Goal: Transaction & Acquisition: Purchase product/service

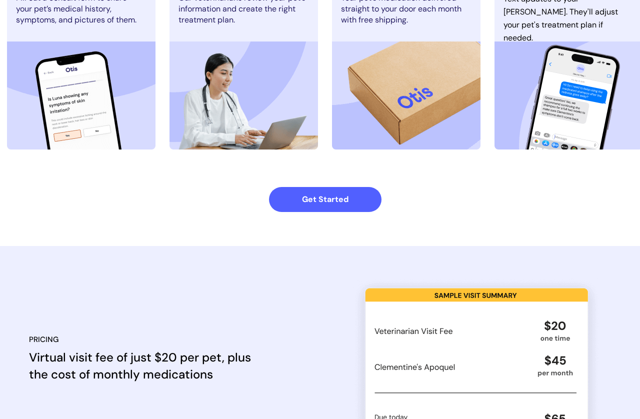
scroll to position [696, 0]
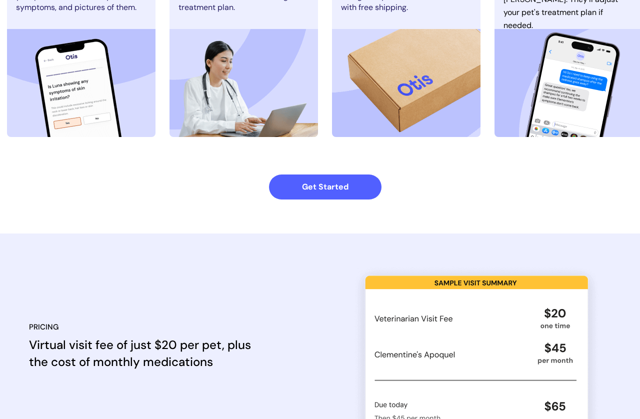
click at [342, 187] on strong "Get Started" at bounding box center [325, 186] width 46 height 10
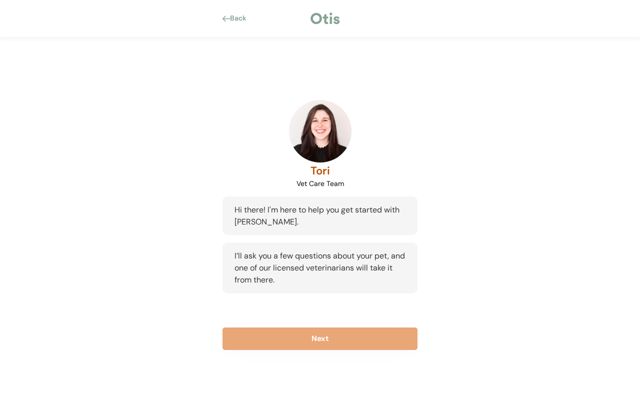
click at [380, 337] on button "Next" at bounding box center [319, 338] width 195 height 22
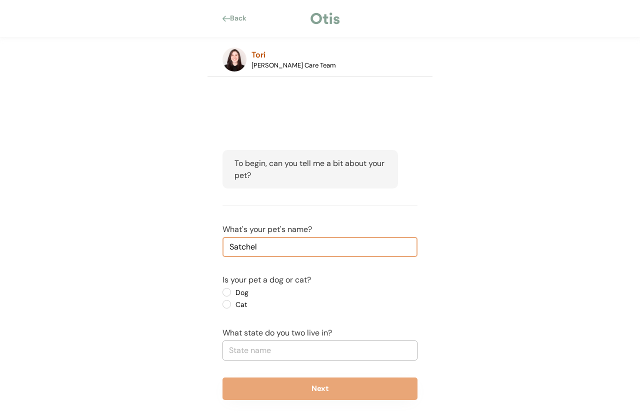
type input "Satchel"
click at [232, 289] on label "Dog" at bounding box center [277, 292] width 90 height 7
click at [221, 289] on input "Dog" at bounding box center [218, 292] width 6 height 6
radio input "true"
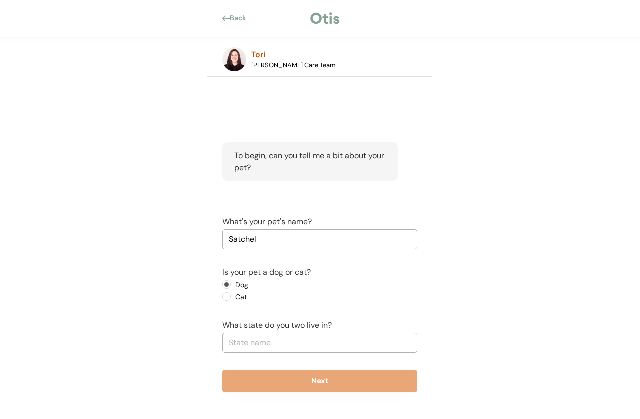
click at [392, 347] on input "text" at bounding box center [319, 343] width 195 height 20
type input "Ala"
type input "Alabama"
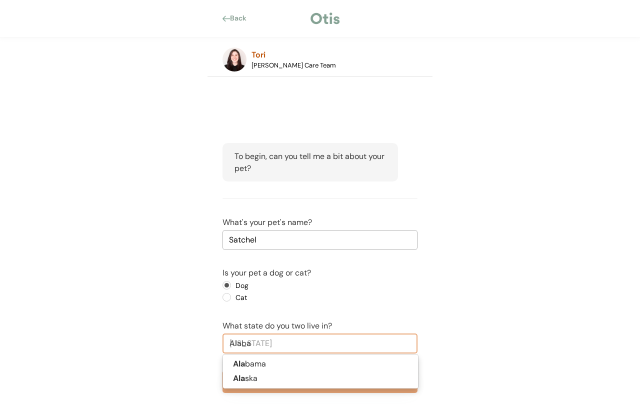
type input "Alabam"
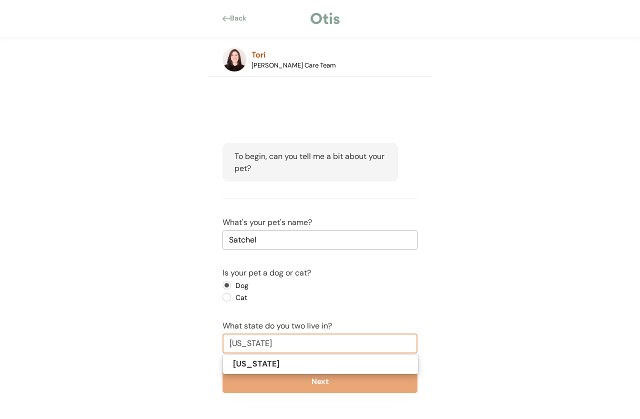
type input "Alabama"
click at [369, 378] on button "Next" at bounding box center [319, 381] width 195 height 22
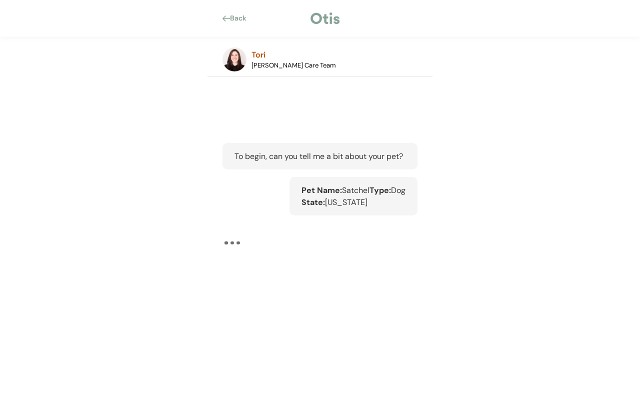
scroll to position [7, 0]
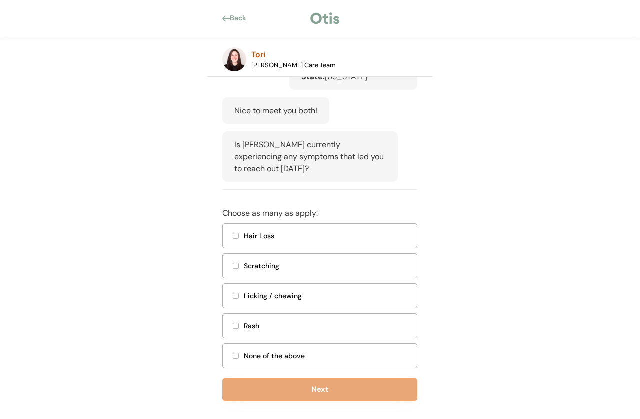
scroll to position [154, 0]
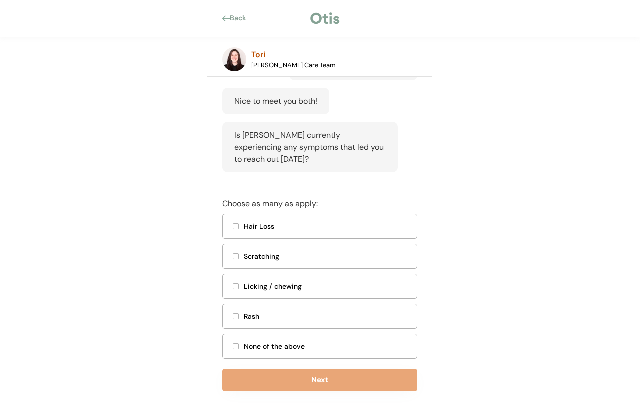
click at [244, 352] on div "None of the above" at bounding box center [327, 346] width 167 height 10
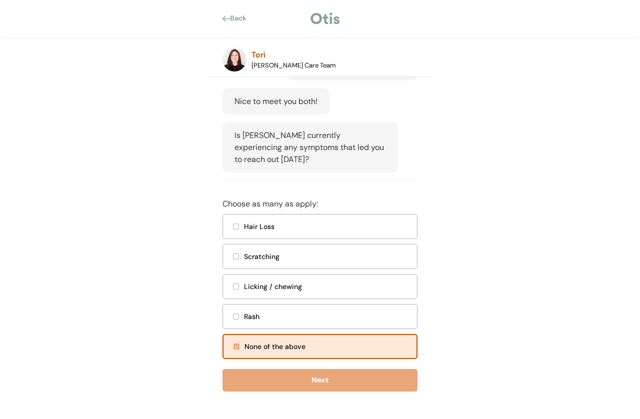
click at [359, 388] on button "Next" at bounding box center [319, 380] width 195 height 22
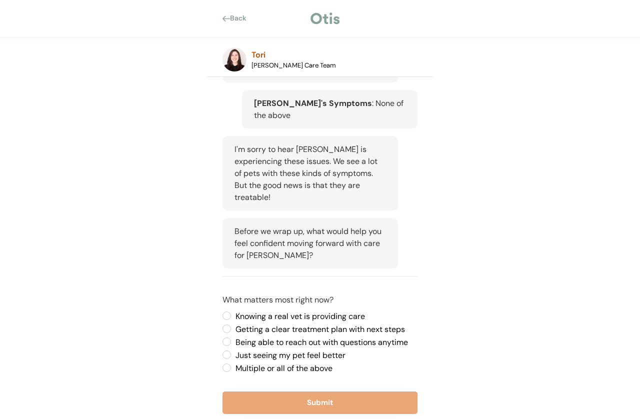
scroll to position [246, 0]
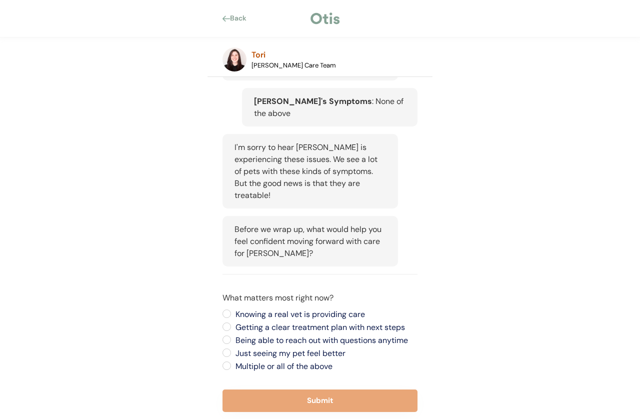
click at [232, 362] on label "Multiple or all of the above" at bounding box center [324, 366] width 185 height 8
click at [221, 317] on input "Multiple or all of the above" at bounding box center [218, 313] width 6 height 6
radio input "true"
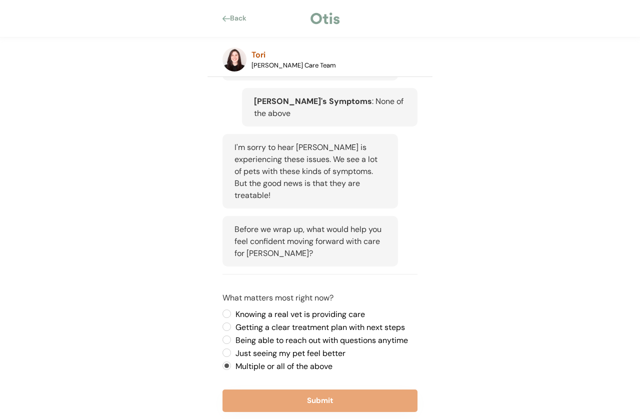
click at [367, 390] on button "Submit" at bounding box center [319, 400] width 195 height 22
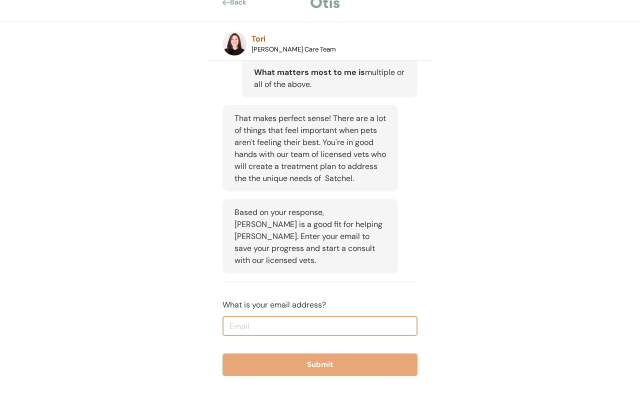
scroll to position [412, 0]
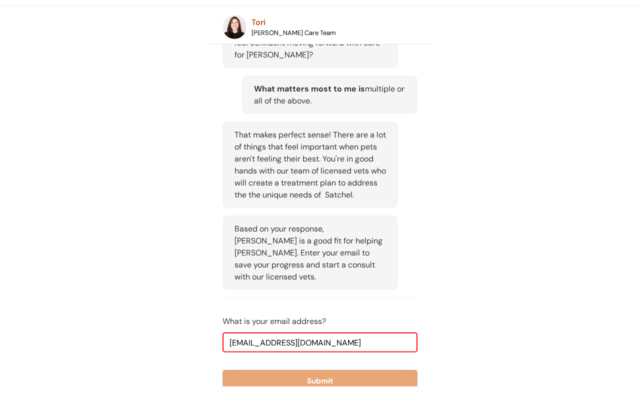
type input "thesmokingwings@gmail.com"
click at [398, 402] on button "Submit" at bounding box center [319, 413] width 195 height 22
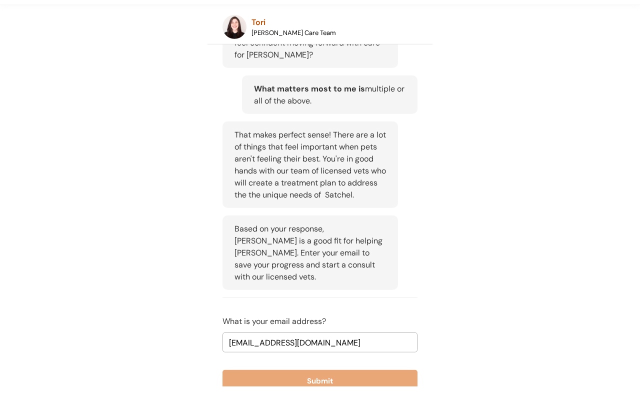
scroll to position [445, 0]
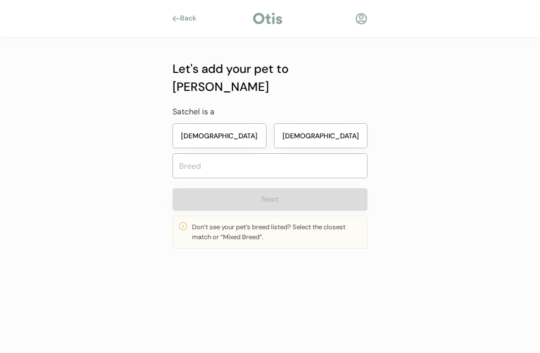
click at [330, 123] on button "Male" at bounding box center [321, 135] width 94 height 25
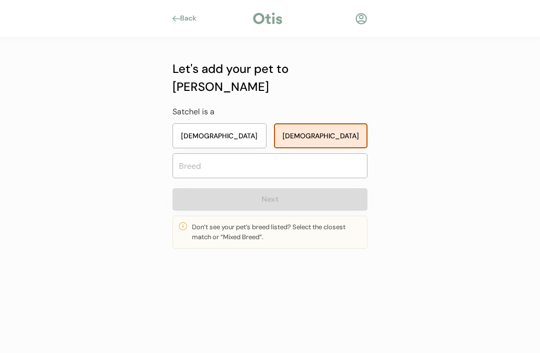
click at [336, 153] on input "text" at bounding box center [269, 165] width 195 height 25
type input "Border"
type input "Border Collie"
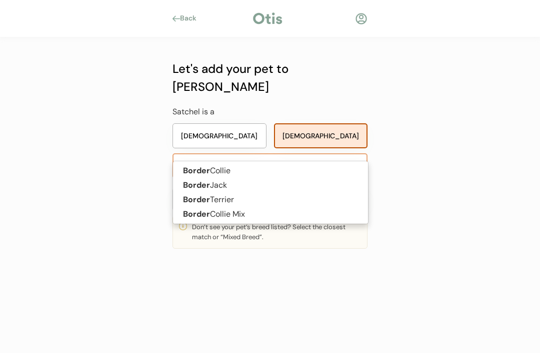
type input "Border co"
type input "Border collie"
type input "Border coll"
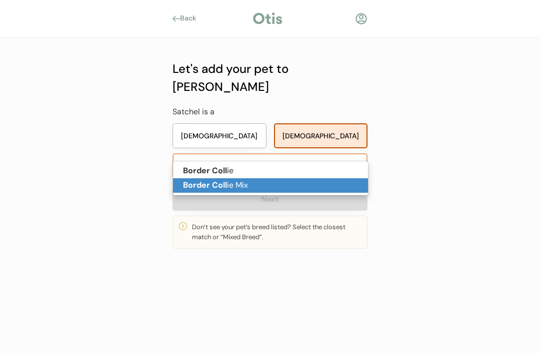
click at [258, 184] on p "Border Coll ie Mix" at bounding box center [270, 185] width 195 height 14
type input "Border Collie Mix"
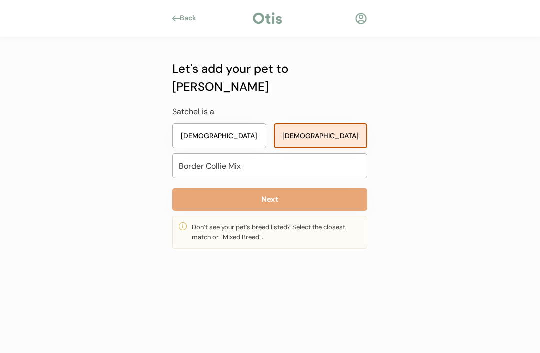
click at [333, 188] on button "Next" at bounding box center [269, 199] width 195 height 22
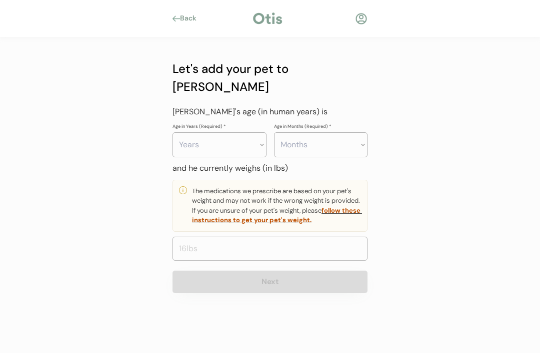
click at [254, 132] on select "Years 0 1 2 3 4 5 6 7 8 9 10 11 12 13 14 15 16 17 18 19 20" at bounding box center [219, 144] width 94 height 25
select select "9"
click at [301, 237] on input "input" at bounding box center [269, 249] width 195 height 24
type input "45.0"
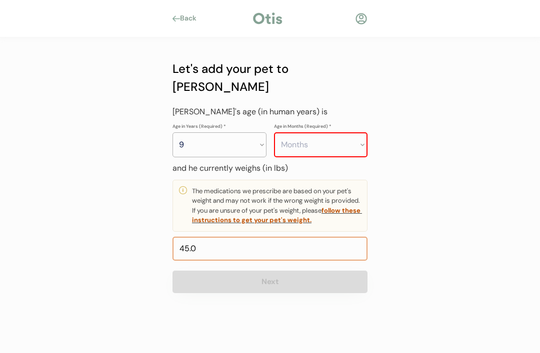
click at [338, 132] on select "Months 0 1 2 3 4 5 6 7 8 9 10 11" at bounding box center [321, 144] width 94 height 25
select select "0"
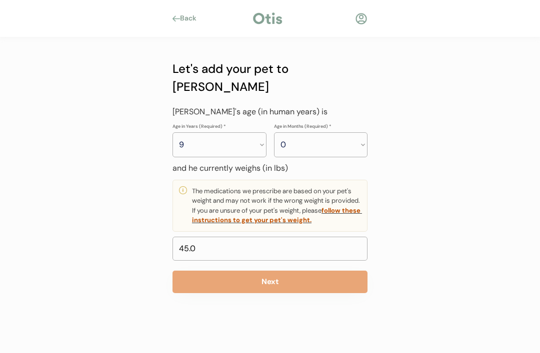
click at [319, 271] on button "Next" at bounding box center [269, 282] width 195 height 22
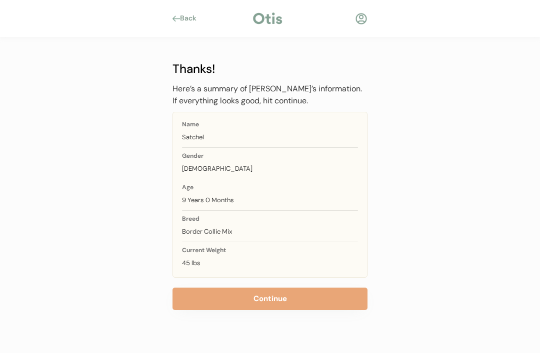
click at [319, 305] on button "Continue" at bounding box center [269, 299] width 195 height 22
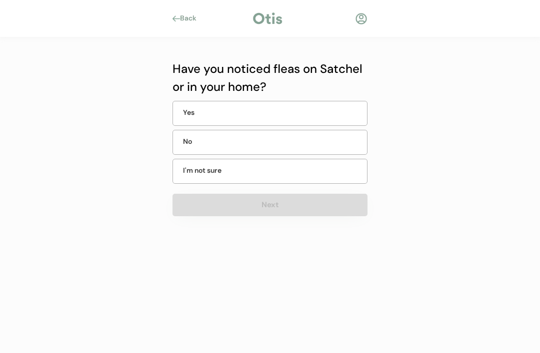
click at [325, 143] on div "No" at bounding box center [269, 142] width 195 height 25
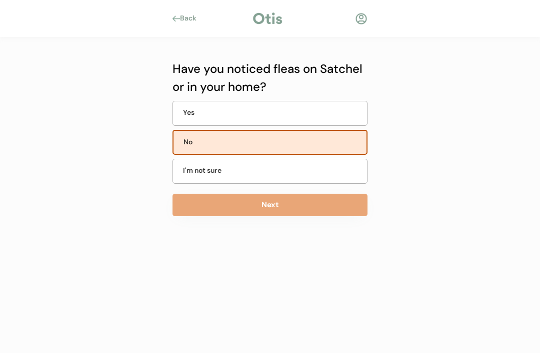
click at [316, 208] on button "Next" at bounding box center [269, 205] width 195 height 22
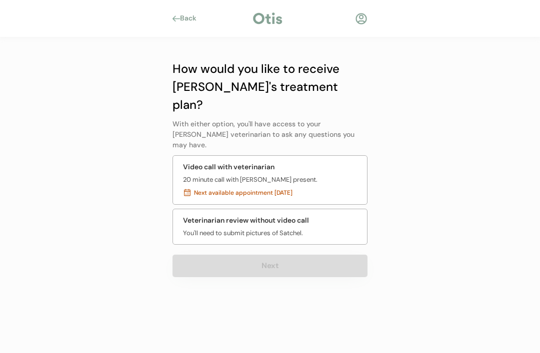
click at [332, 209] on div "Veterinarian review without video call You'll need to submit pictures of Satche…" at bounding box center [269, 227] width 195 height 36
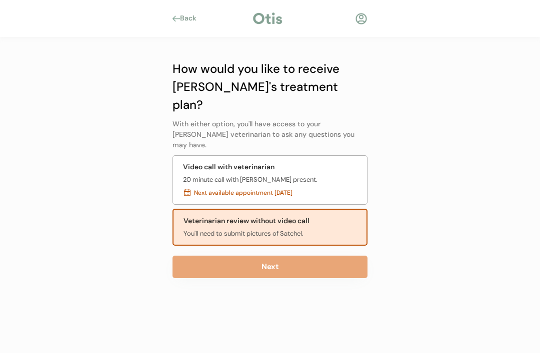
click at [316, 256] on button "Next" at bounding box center [269, 267] width 195 height 22
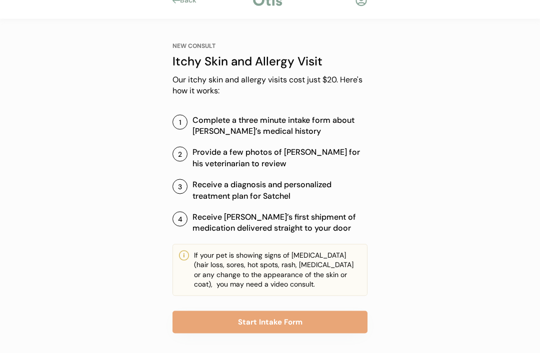
scroll to position [19, 0]
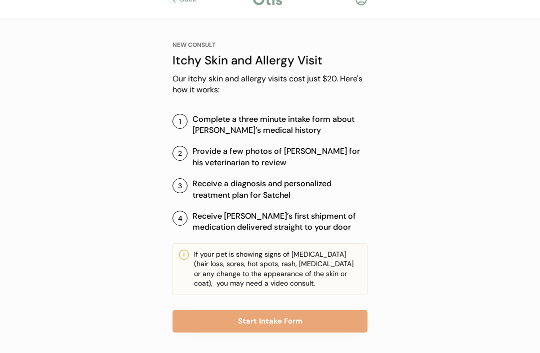
click at [322, 319] on button "Start Intake Form" at bounding box center [269, 321] width 195 height 22
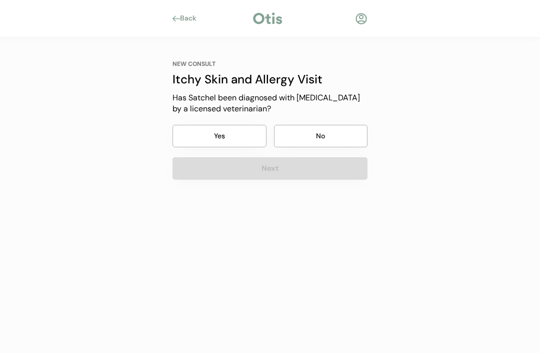
click at [343, 131] on button "No" at bounding box center [321, 136] width 94 height 22
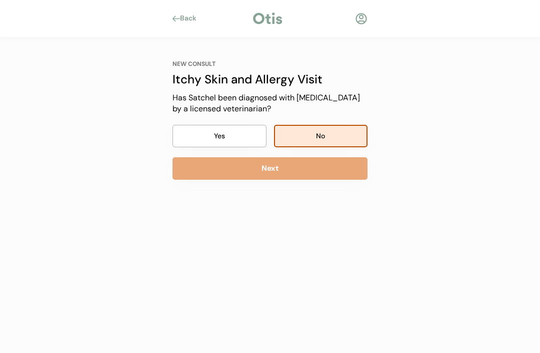
click at [334, 168] on button "Next" at bounding box center [269, 168] width 195 height 22
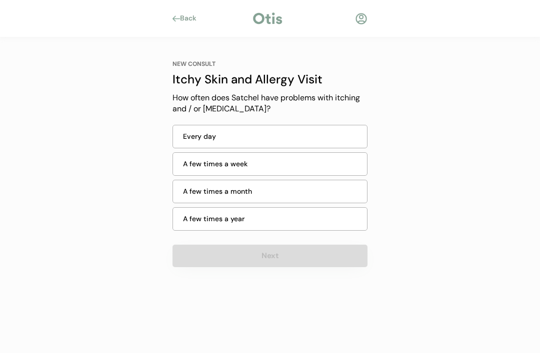
click at [312, 220] on div "A few times a year" at bounding box center [272, 219] width 178 height 10
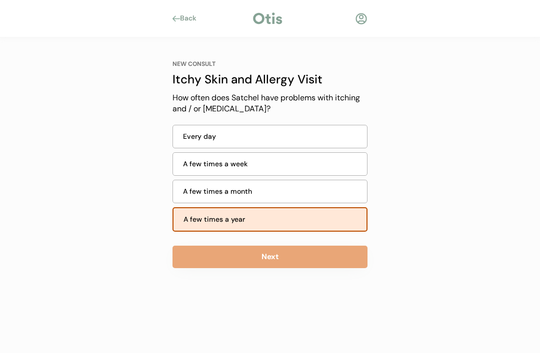
click at [319, 254] on button "Next" at bounding box center [269, 257] width 195 height 22
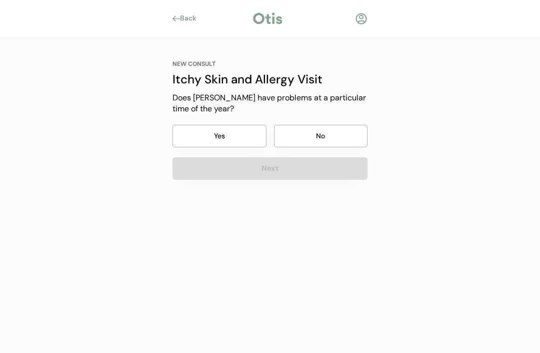
click at [193, 17] on div "Back" at bounding box center [191, 18] width 22 height 10
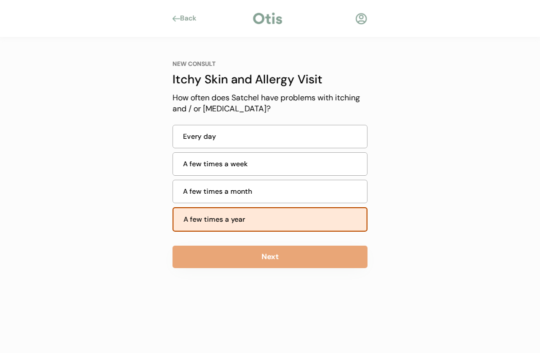
click at [193, 19] on div "Back" at bounding box center [191, 18] width 22 height 10
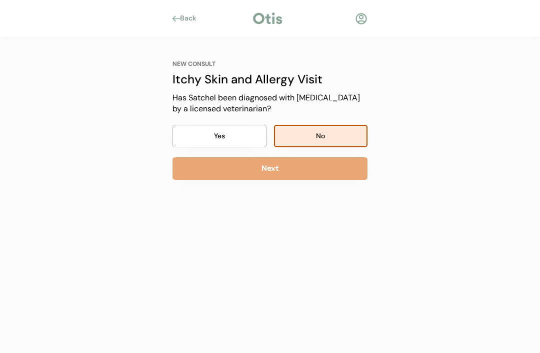
click at [186, 20] on div "Back" at bounding box center [191, 18] width 22 height 10
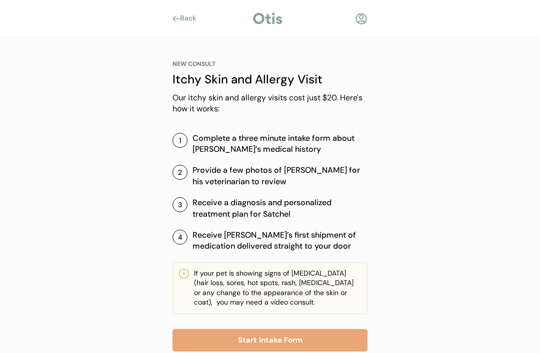
click at [193, 11] on div "Back" at bounding box center [269, 18] width 225 height 15
click at [179, 14] on div "Back" at bounding box center [187, 18] width 30 height 10
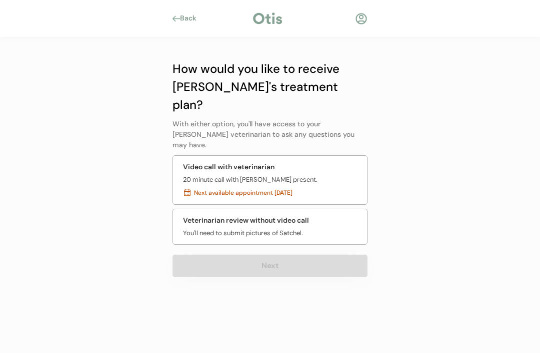
click at [183, 14] on div "Back" at bounding box center [191, 18] width 22 height 10
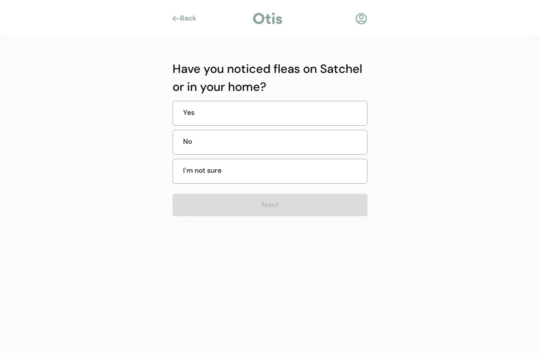
click at [323, 142] on div "No" at bounding box center [269, 142] width 195 height 25
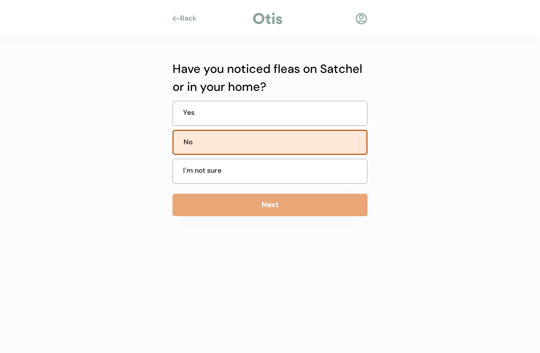
click at [322, 203] on button "Next" at bounding box center [269, 205] width 195 height 22
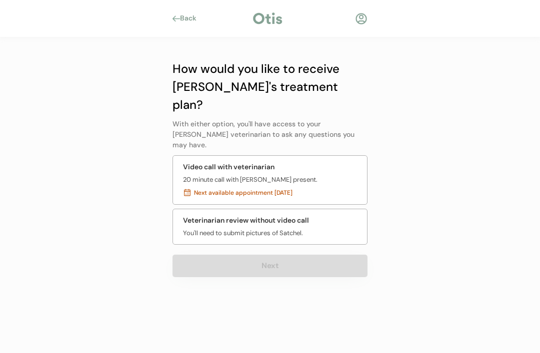
click at [337, 209] on div "Veterinarian review without video call You'll need to submit pictures of Satche…" at bounding box center [269, 227] width 195 height 36
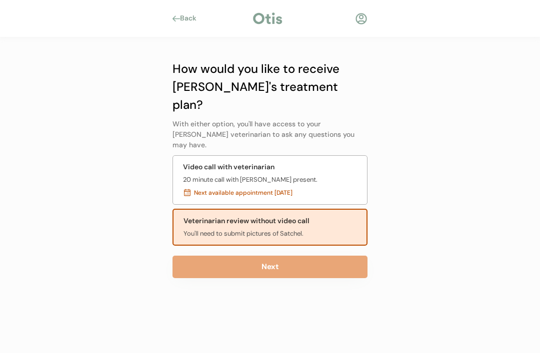
click at [321, 256] on button "Next" at bounding box center [269, 267] width 195 height 22
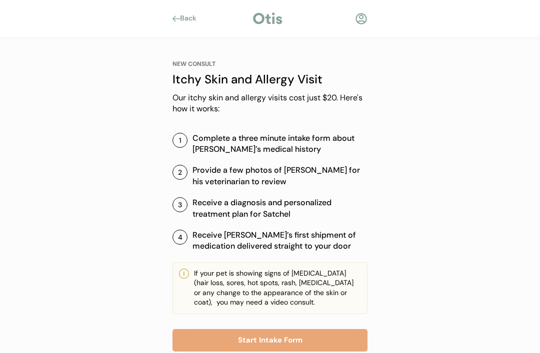
scroll to position [19, 0]
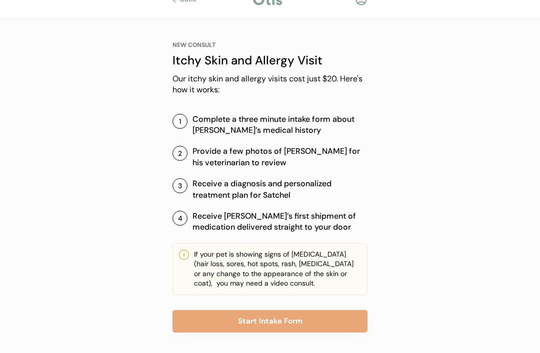
click at [306, 321] on button "Start Intake Form" at bounding box center [269, 321] width 195 height 22
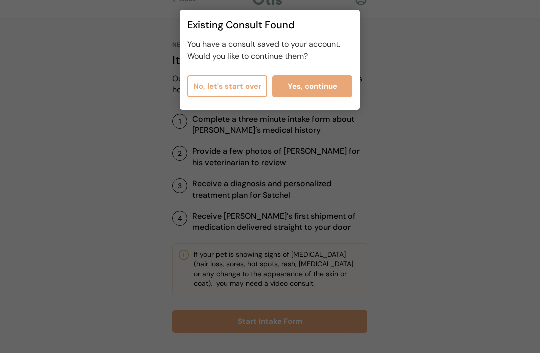
click at [326, 86] on button "Yes, continue" at bounding box center [312, 86] width 80 height 22
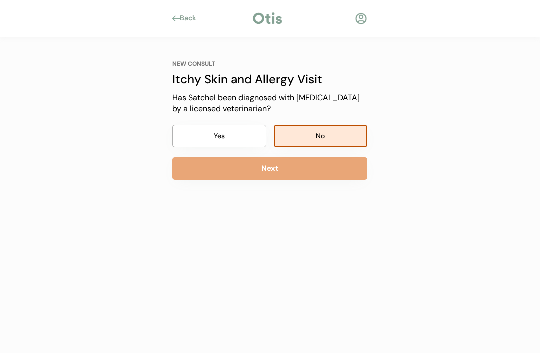
click at [343, 170] on button "Next" at bounding box center [269, 168] width 195 height 22
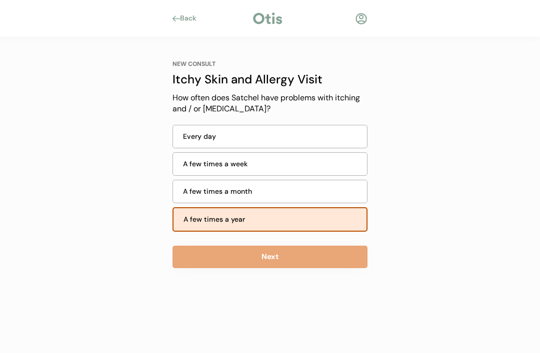
click at [314, 257] on button "Next" at bounding box center [269, 257] width 195 height 22
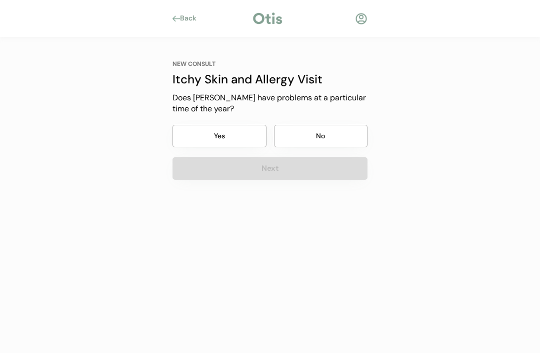
click at [339, 128] on button "No" at bounding box center [321, 136] width 94 height 22
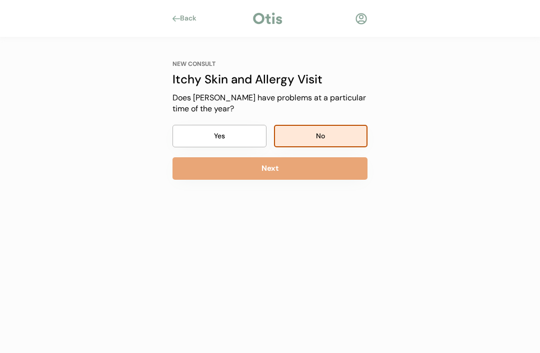
click at [344, 169] on button "Next" at bounding box center [269, 168] width 195 height 22
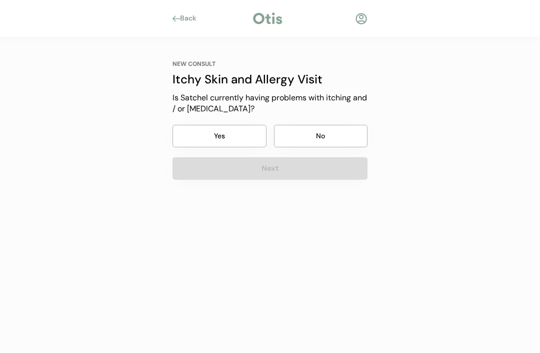
click at [343, 129] on button "No" at bounding box center [321, 136] width 94 height 22
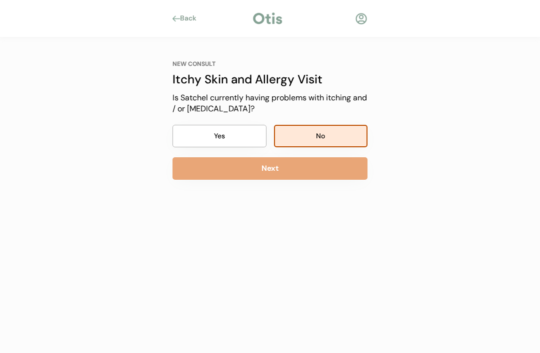
click at [349, 166] on button "Next" at bounding box center [269, 168] width 195 height 22
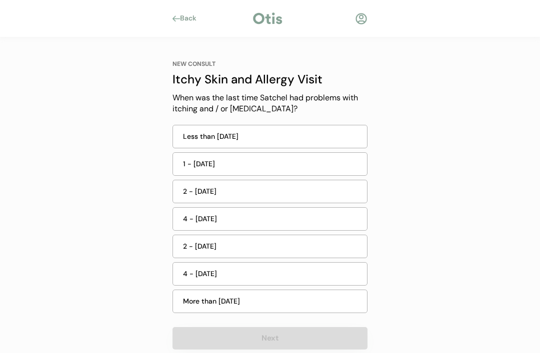
click at [298, 302] on div "More than 6 months ago" at bounding box center [272, 301] width 178 height 10
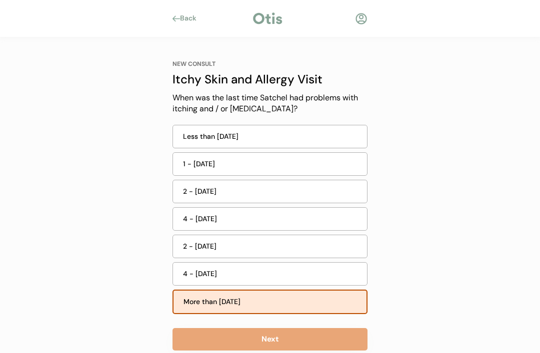
click at [307, 342] on button "Next" at bounding box center [269, 339] width 195 height 22
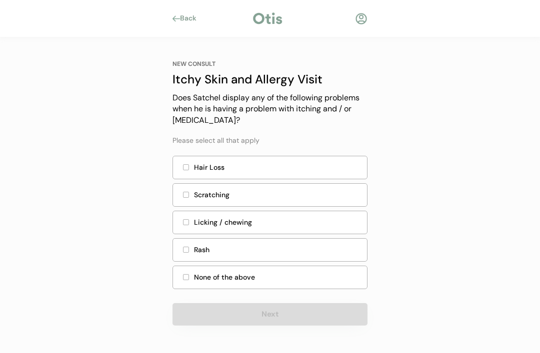
click at [300, 220] on div "Licking / chewing" at bounding box center [277, 222] width 167 height 10
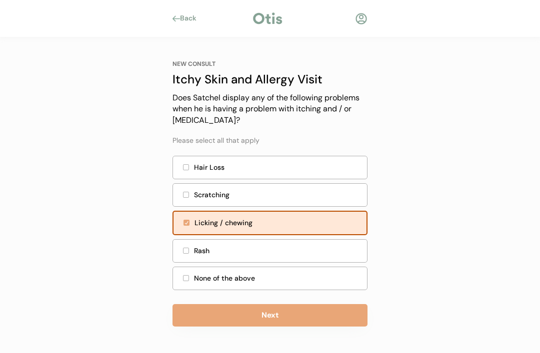
click at [302, 313] on button "Next" at bounding box center [269, 315] width 195 height 22
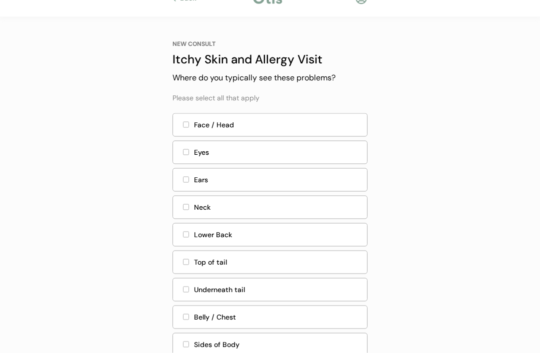
scroll to position [20, 0]
click at [265, 258] on div "Top of tail" at bounding box center [277, 262] width 167 height 10
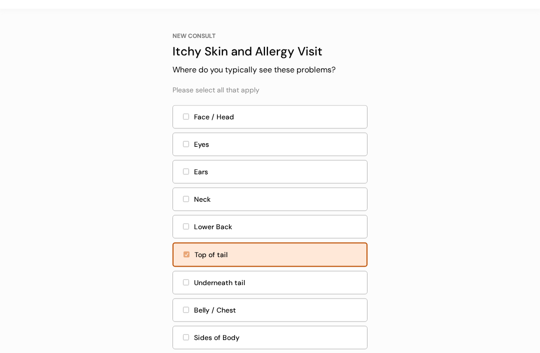
scroll to position [107, 0]
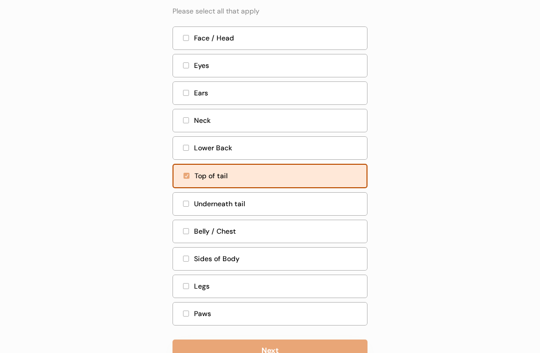
click at [299, 349] on button "Next" at bounding box center [269, 351] width 195 height 22
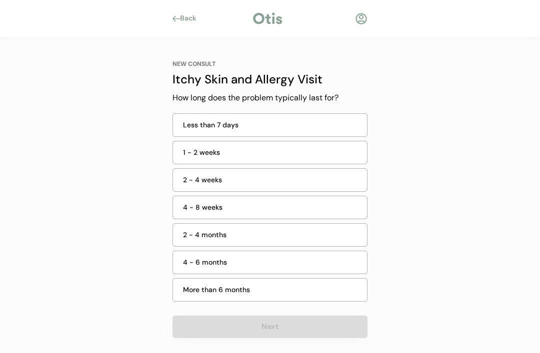
click at [318, 121] on div "Less than 7 days" at bounding box center [272, 125] width 178 height 10
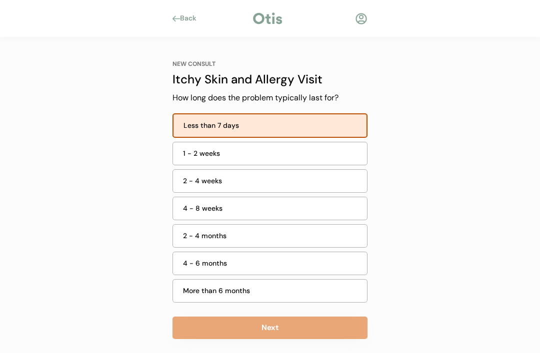
click at [304, 330] on button "Next" at bounding box center [269, 328] width 195 height 22
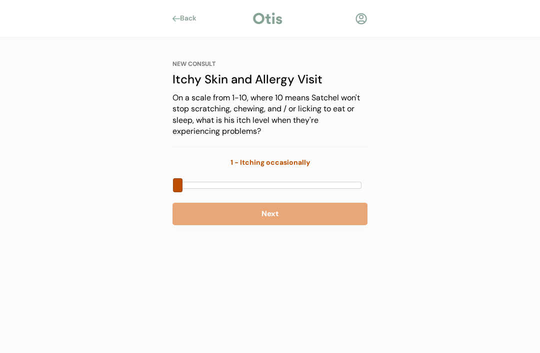
click at [303, 213] on button "Next" at bounding box center [269, 214] width 195 height 22
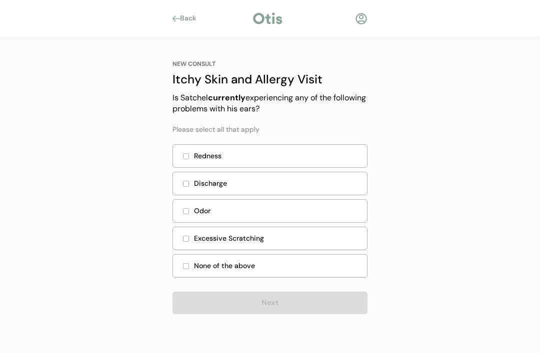
click at [186, 17] on div "Back" at bounding box center [191, 18] width 22 height 10
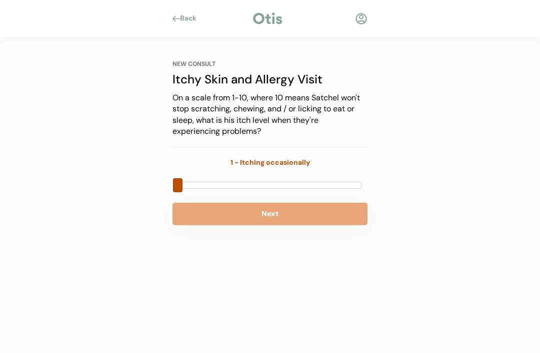
click at [322, 208] on button "Next" at bounding box center [269, 214] width 195 height 22
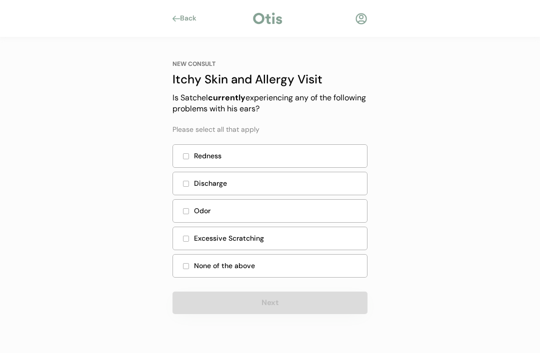
click at [310, 264] on div "None of the above" at bounding box center [277, 266] width 167 height 10
click at [204, 261] on div "None of the above" at bounding box center [277, 266] width 167 height 10
click at [194, 259] on div "None of the above" at bounding box center [269, 265] width 195 height 23
click at [183, 264] on div at bounding box center [186, 266] width 6 height 6
click at [255, 265] on div "None of the above" at bounding box center [277, 266] width 167 height 10
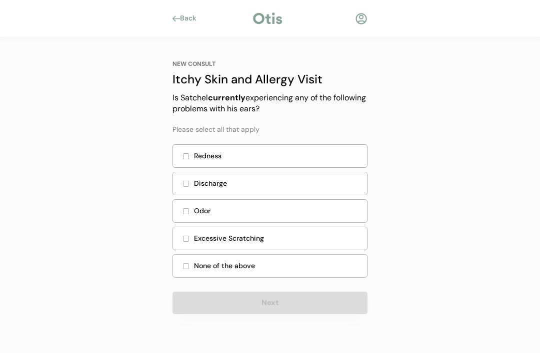
click at [298, 265] on div "None of the above" at bounding box center [277, 266] width 167 height 10
click at [313, 268] on div "None of the above" at bounding box center [277, 266] width 167 height 10
click at [317, 261] on div "None of the above" at bounding box center [277, 266] width 167 height 10
click at [245, 269] on div "None of the above" at bounding box center [277, 266] width 167 height 10
click at [180, 263] on div "None of the above" at bounding box center [269, 265] width 195 height 23
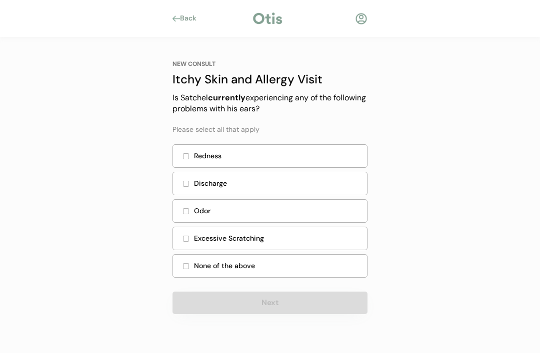
click at [185, 263] on div at bounding box center [186, 266] width 6 height 6
click at [248, 151] on div "Redness" at bounding box center [277, 156] width 167 height 10
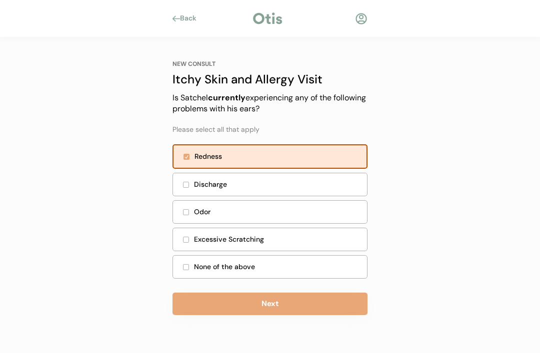
click at [250, 152] on div "Redness" at bounding box center [277, 156] width 166 height 10
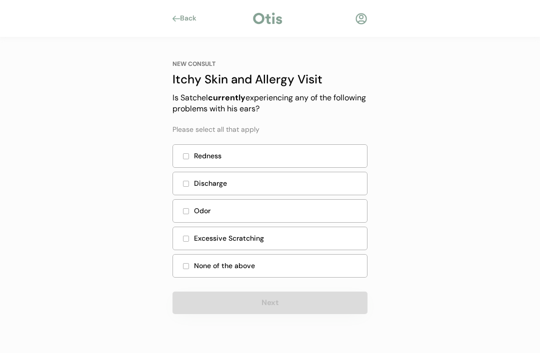
click at [249, 266] on div "None of the above" at bounding box center [277, 266] width 167 height 10
click at [256, 261] on div "None of the above" at bounding box center [277, 266] width 167 height 10
click at [216, 261] on div "None of the above" at bounding box center [277, 266] width 167 height 10
click at [187, 264] on div at bounding box center [185, 266] width 5 height 5
click at [276, 236] on div "Excessive Scratching" at bounding box center [277, 238] width 167 height 10
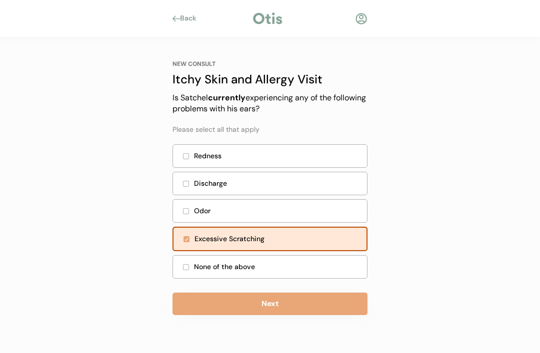
click at [288, 266] on div "None of the above" at bounding box center [277, 267] width 167 height 10
click at [289, 239] on div "Excessive Scratching" at bounding box center [277, 239] width 166 height 10
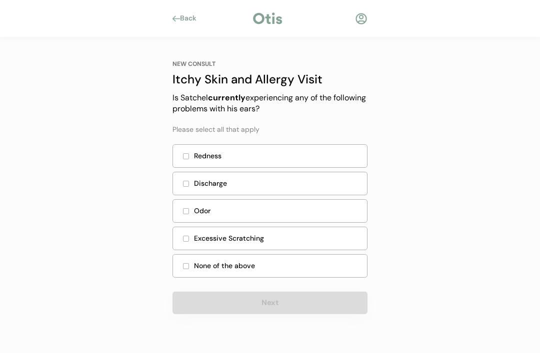
click at [283, 270] on div "None of the above" at bounding box center [269, 265] width 195 height 23
click at [261, 266] on div "None of the above" at bounding box center [277, 266] width 167 height 10
click at [221, 266] on div "None of the above" at bounding box center [277, 266] width 167 height 10
click at [293, 267] on div "None of the above" at bounding box center [277, 266] width 167 height 10
click at [311, 232] on div "Excessive Scratching" at bounding box center [269, 238] width 195 height 23
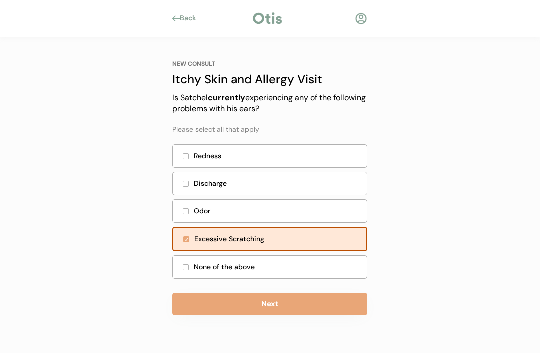
click at [301, 302] on button "Next" at bounding box center [269, 304] width 195 height 22
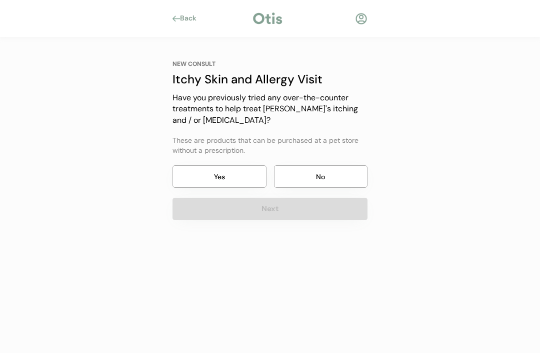
click at [334, 169] on button "No" at bounding box center [321, 176] width 94 height 22
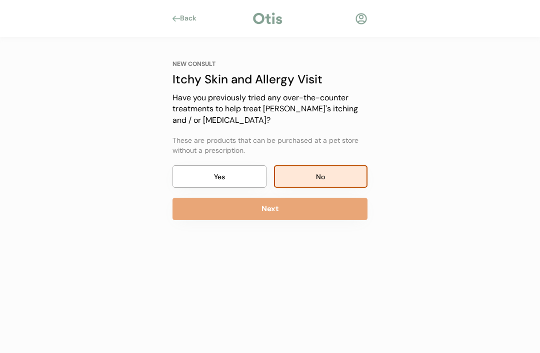
click at [344, 207] on button "Next" at bounding box center [269, 209] width 195 height 22
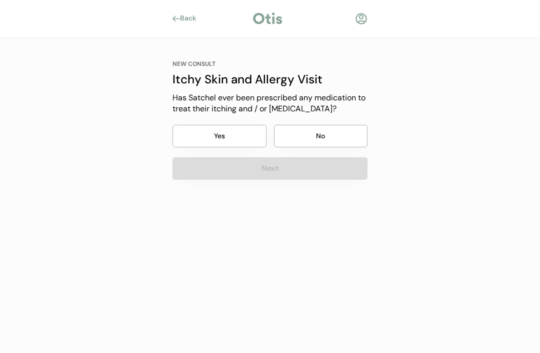
click at [347, 133] on button "No" at bounding box center [321, 136] width 94 height 22
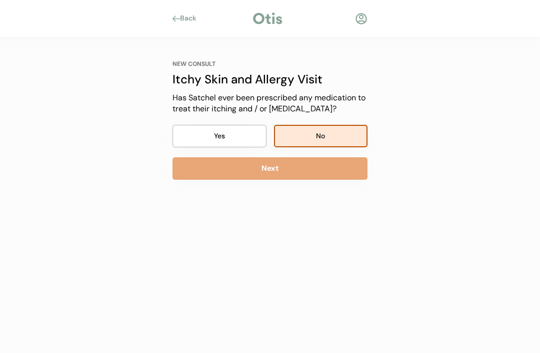
click at [342, 168] on button "Next" at bounding box center [269, 168] width 195 height 22
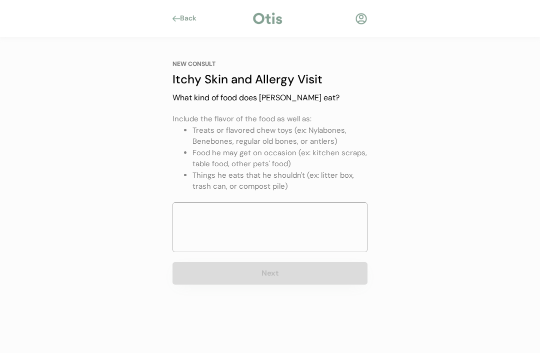
click at [329, 218] on textarea at bounding box center [269, 227] width 195 height 50
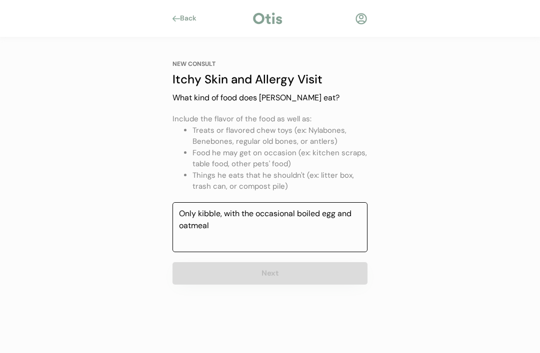
type textarea "Only kibble, with the occasional boiled egg and oatmeal"
click at [381, 190] on div "NEW CONSULT Itchy Skin and Allergy Visit Our itchy skin and allergy visits cost…" at bounding box center [269, 172] width 225 height 270
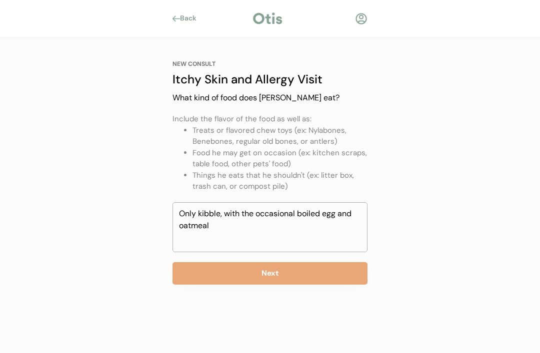
click at [352, 221] on textarea "Only kibble, with the occasional boiled egg and oatmeal" at bounding box center [269, 227] width 195 height 50
click at [333, 266] on button "Next" at bounding box center [269, 273] width 195 height 22
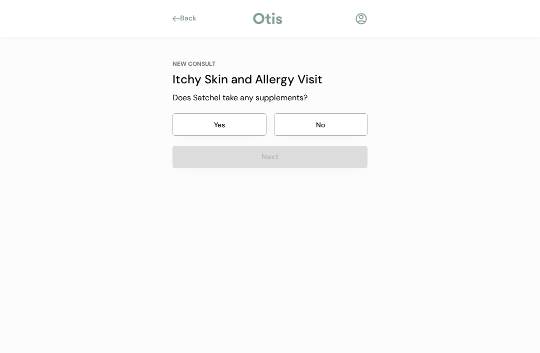
click at [355, 120] on button "No" at bounding box center [321, 124] width 94 height 22
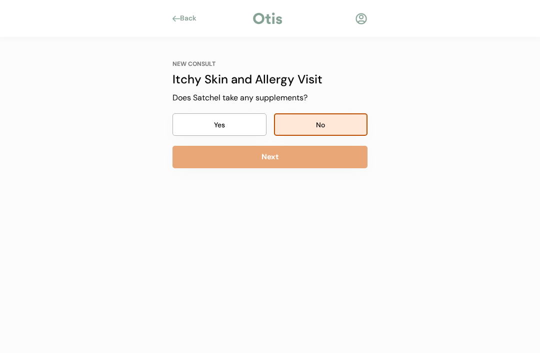
click at [346, 156] on button "Next" at bounding box center [269, 157] width 195 height 22
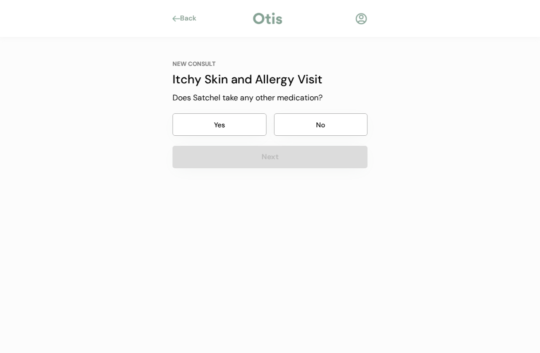
click at [349, 123] on button "No" at bounding box center [321, 124] width 94 height 22
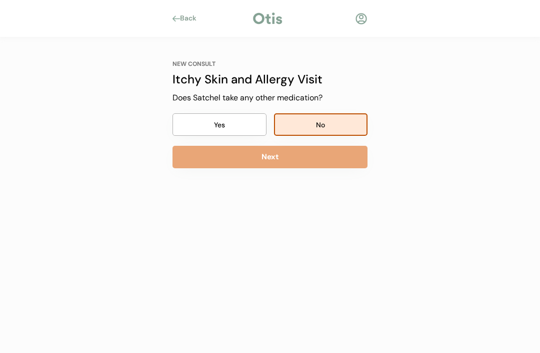
click at [341, 153] on button "Next" at bounding box center [269, 157] width 195 height 22
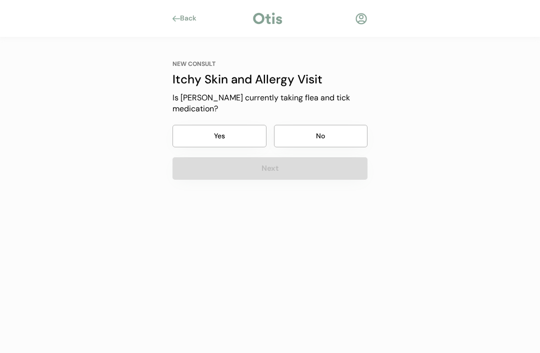
click at [343, 125] on button "No" at bounding box center [321, 136] width 94 height 22
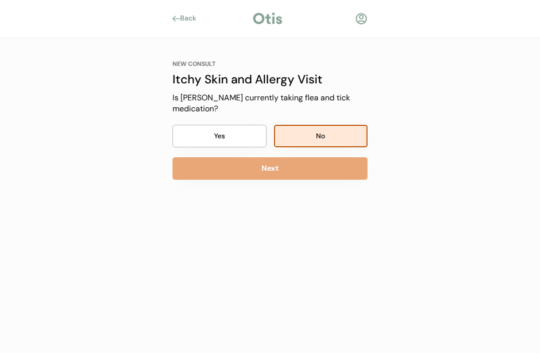
click at [335, 159] on button "Next" at bounding box center [269, 168] width 195 height 22
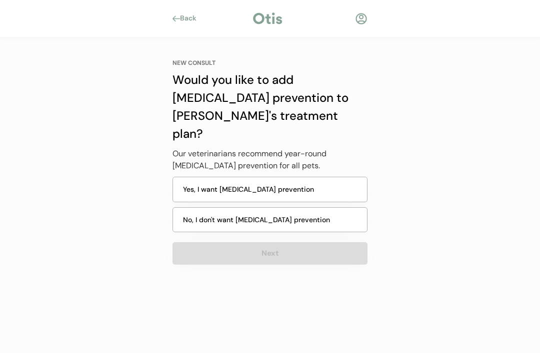
click at [341, 177] on button "Yes, I want heartworm prevention" at bounding box center [269, 189] width 195 height 25
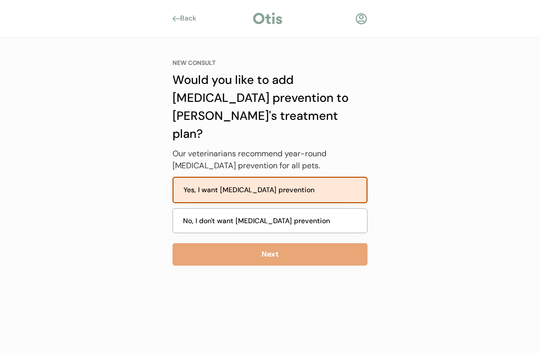
click at [333, 243] on button "Next" at bounding box center [269, 254] width 195 height 22
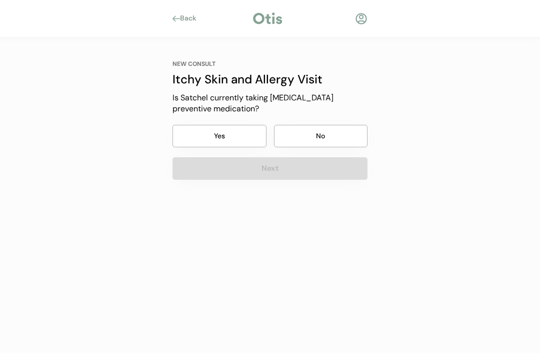
click at [344, 134] on button "No" at bounding box center [321, 136] width 94 height 22
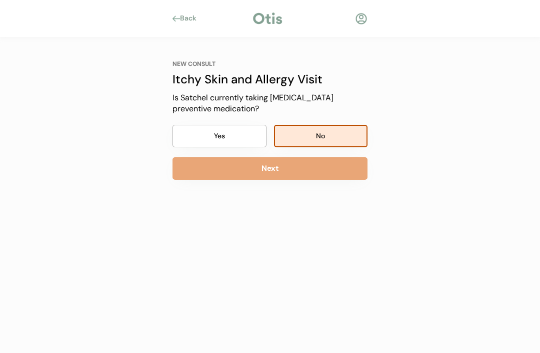
click at [349, 132] on button "No" at bounding box center [321, 136] width 94 height 22
click at [195, 21] on div "Back" at bounding box center [191, 18] width 22 height 10
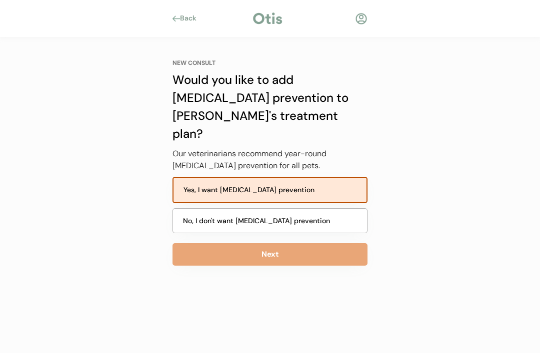
click at [188, 20] on div "Back" at bounding box center [191, 18] width 22 height 10
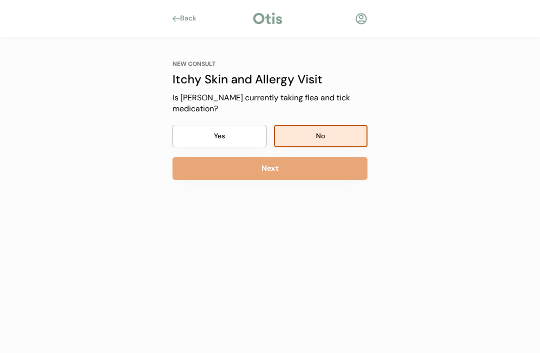
click at [187, 14] on div "Back" at bounding box center [191, 18] width 22 height 10
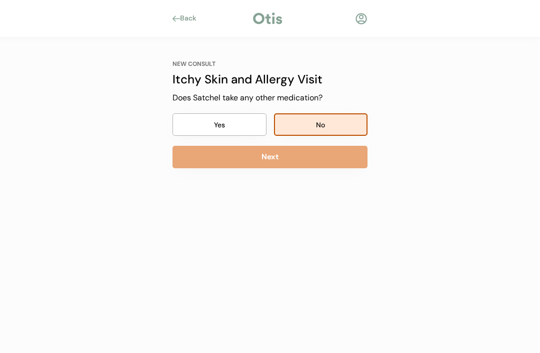
click at [189, 18] on div "Back" at bounding box center [191, 18] width 22 height 10
click at [313, 121] on button "No" at bounding box center [321, 124] width 94 height 22
click at [332, 121] on button "No" at bounding box center [321, 124] width 94 height 22
click at [343, 160] on button "Next" at bounding box center [269, 157] width 195 height 22
click at [349, 154] on button "Next" at bounding box center [269, 157] width 195 height 22
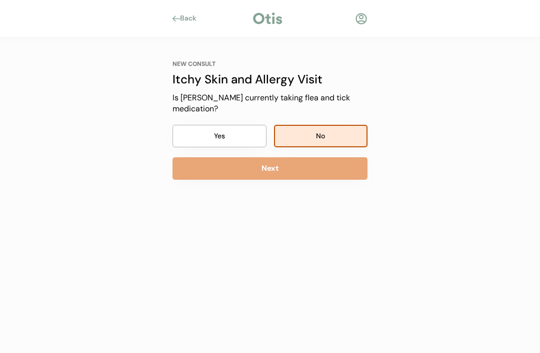
click at [357, 157] on button "Next" at bounding box center [269, 168] width 195 height 22
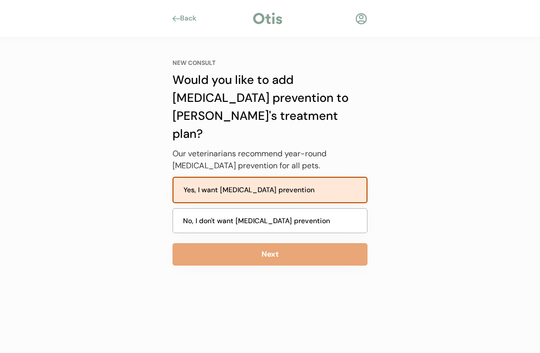
click at [177, 19] on div at bounding box center [175, 18] width 7 height 6
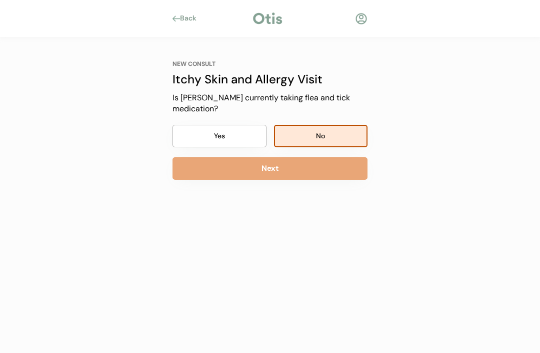
click at [237, 125] on button "Yes" at bounding box center [219, 136] width 94 height 22
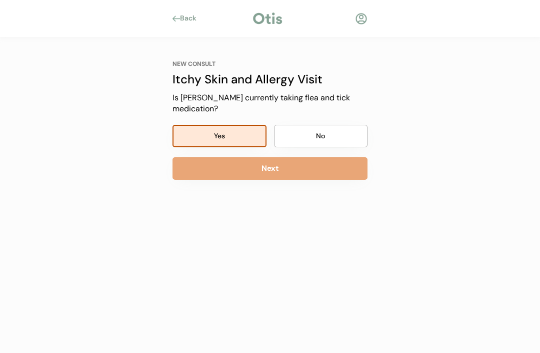
click at [327, 157] on button "Next" at bounding box center [269, 168] width 195 height 22
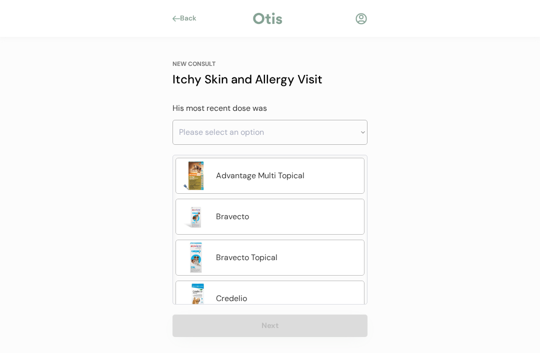
click at [320, 214] on div "Bravecto" at bounding box center [287, 217] width 143 height 12
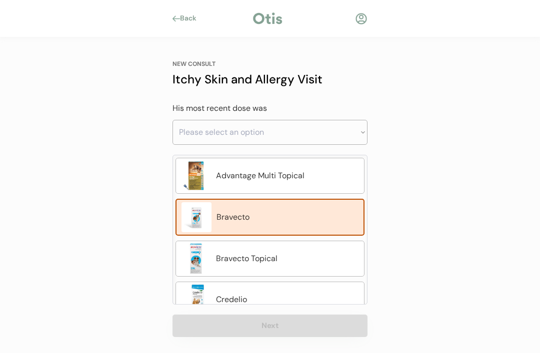
click at [342, 128] on select "Please select an option Less than a month ago Within the last 1 - 2 months With…" at bounding box center [269, 132] width 195 height 25
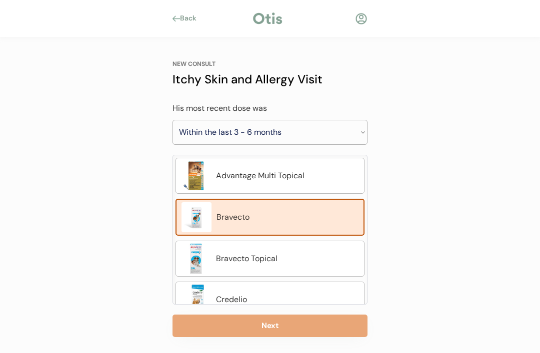
click at [328, 127] on select "Please select an option Less than a month ago Within the last 1 - 2 months With…" at bounding box center [269, 132] width 195 height 25
select select ""within_the_last_1___2_months""
click at [310, 324] on button "Next" at bounding box center [269, 326] width 195 height 22
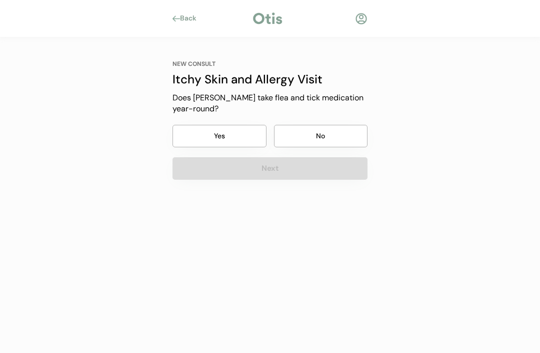
click at [340, 136] on button "No" at bounding box center [321, 136] width 94 height 22
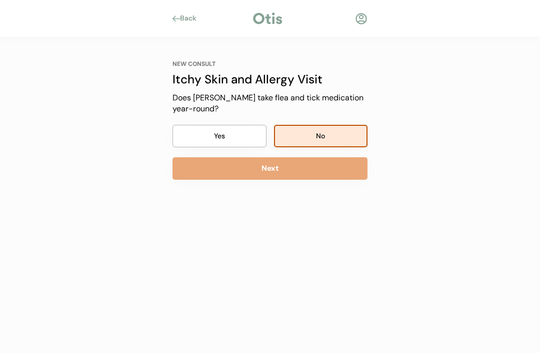
click at [342, 169] on button "Next" at bounding box center [269, 168] width 195 height 22
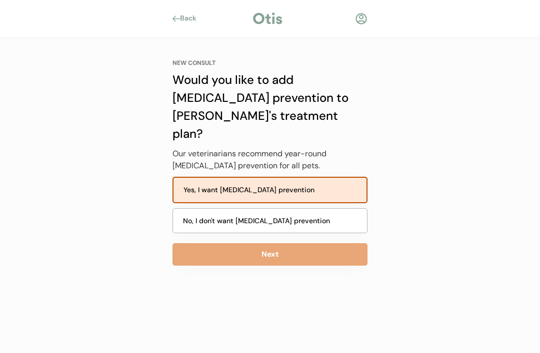
click at [330, 243] on button "Next" at bounding box center [269, 254] width 195 height 22
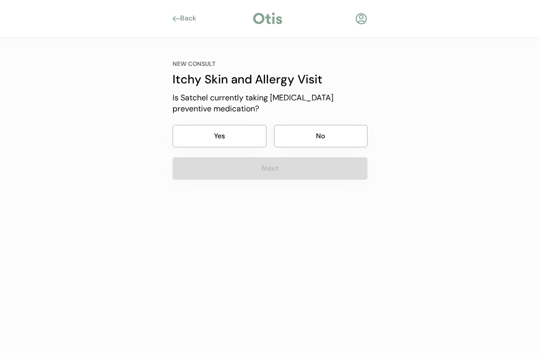
click at [341, 137] on button "No" at bounding box center [321, 136] width 94 height 22
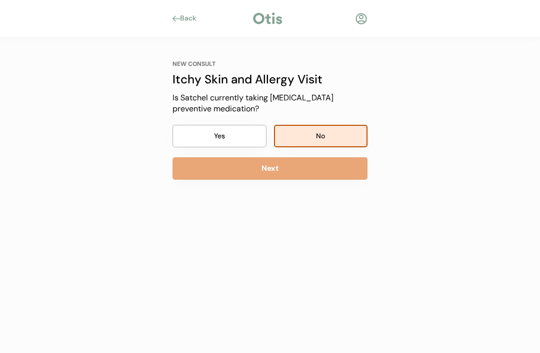
click at [336, 168] on button "Next" at bounding box center [269, 168] width 195 height 22
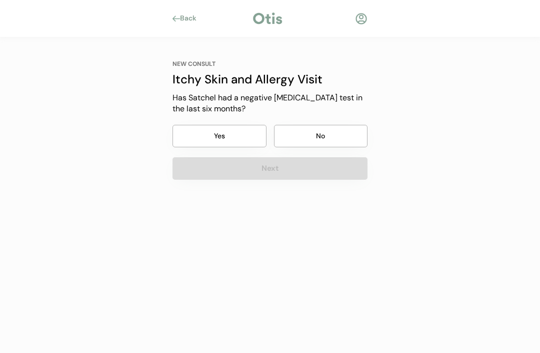
click at [340, 140] on button "No" at bounding box center [321, 136] width 94 height 22
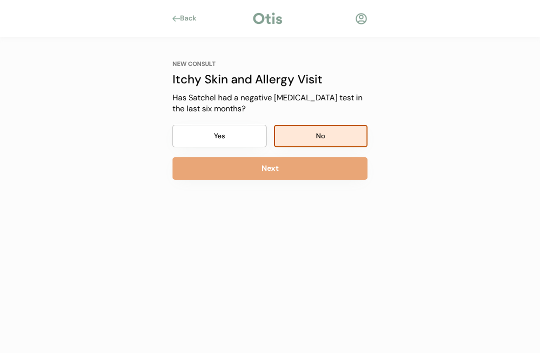
click at [246, 130] on button "Yes" at bounding box center [219, 136] width 94 height 22
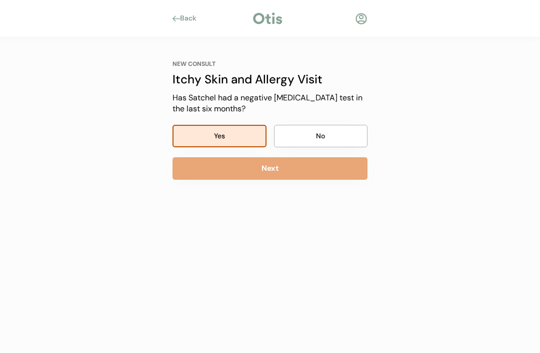
click at [325, 167] on button "Next" at bounding box center [269, 168] width 195 height 22
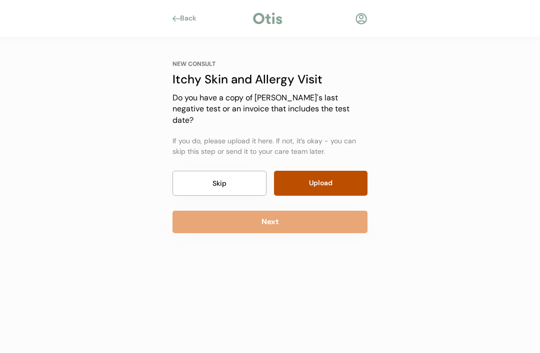
click at [192, 14] on div "Back" at bounding box center [191, 18] width 22 height 10
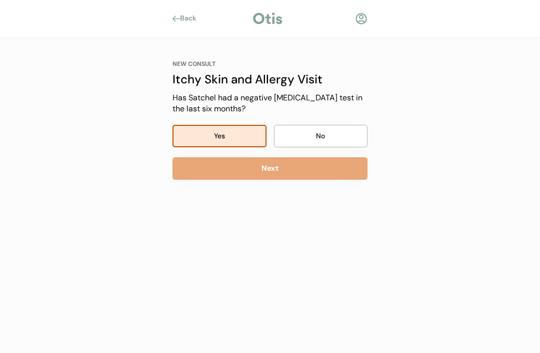
click at [189, 15] on div "Back" at bounding box center [191, 18] width 22 height 10
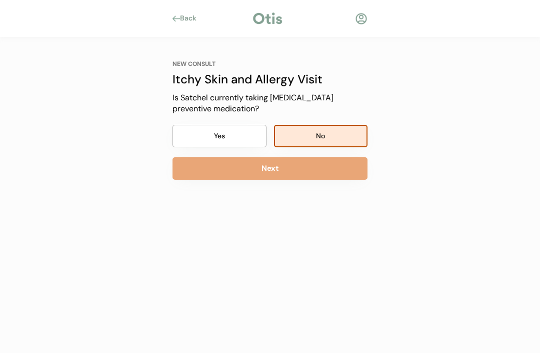
click at [336, 169] on button "Next" at bounding box center [269, 168] width 195 height 22
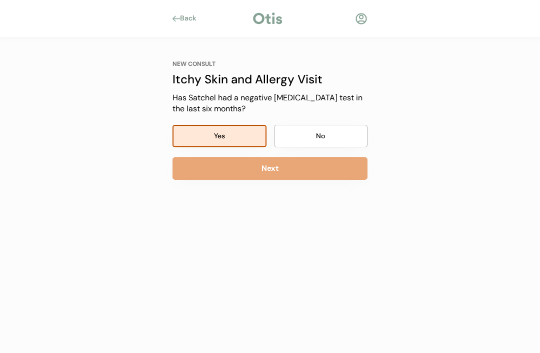
click at [346, 136] on button "No" at bounding box center [321, 136] width 94 height 22
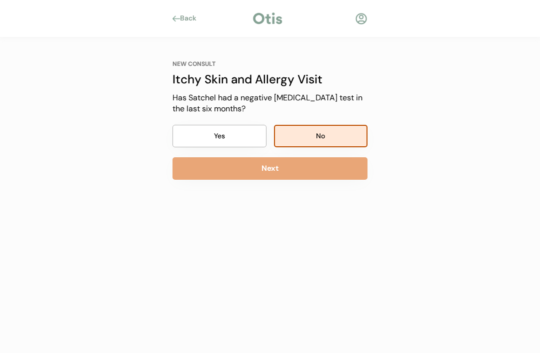
click at [343, 170] on button "Next" at bounding box center [269, 168] width 195 height 22
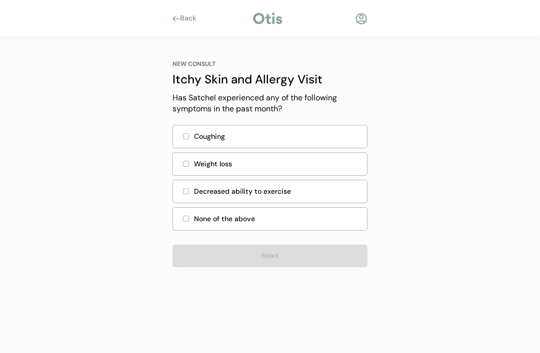
click at [304, 216] on div "None of the above" at bounding box center [277, 219] width 167 height 10
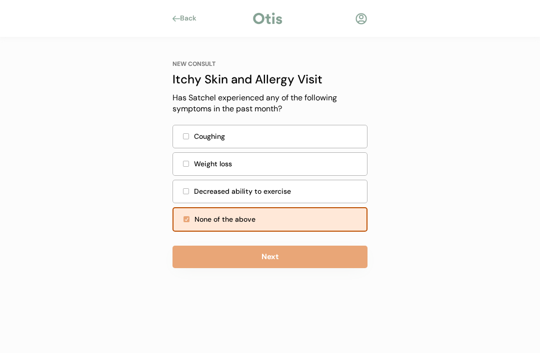
click at [271, 251] on button "Next" at bounding box center [269, 257] width 195 height 22
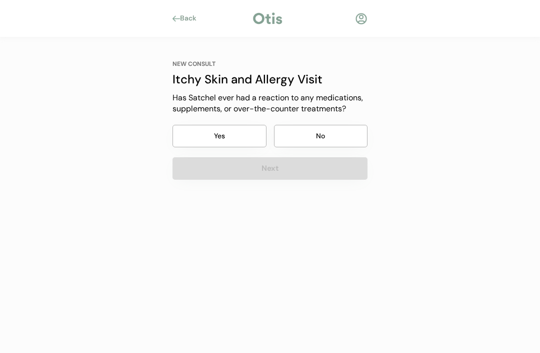
click at [341, 132] on button "No" at bounding box center [321, 136] width 94 height 22
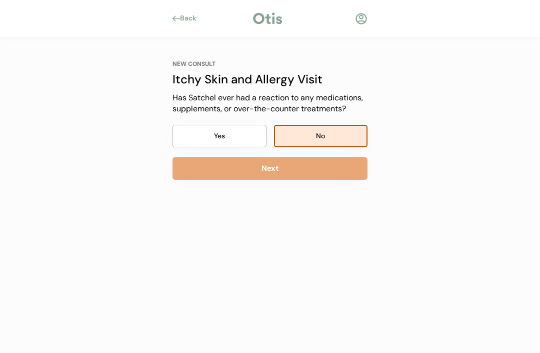
click at [334, 170] on button "Next" at bounding box center [269, 168] width 195 height 22
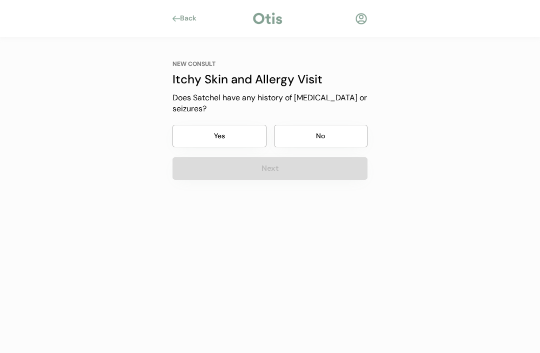
click at [343, 133] on button "No" at bounding box center [321, 136] width 94 height 22
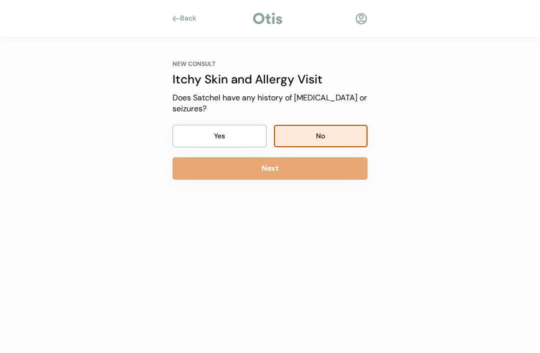
click at [333, 170] on button "Next" at bounding box center [269, 168] width 195 height 22
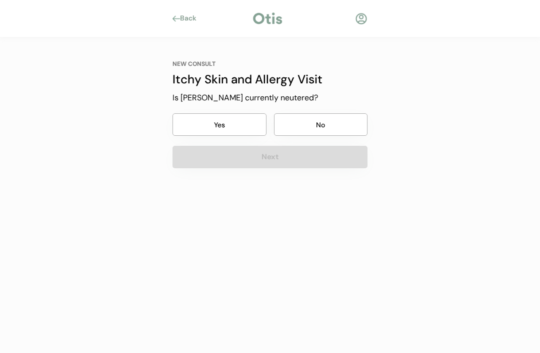
click at [326, 120] on button "No" at bounding box center [321, 124] width 94 height 22
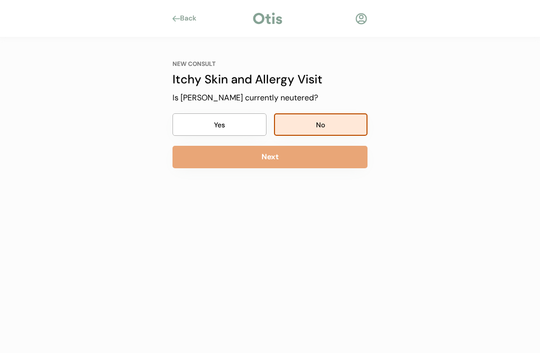
click at [320, 160] on button "Next" at bounding box center [269, 157] width 195 height 22
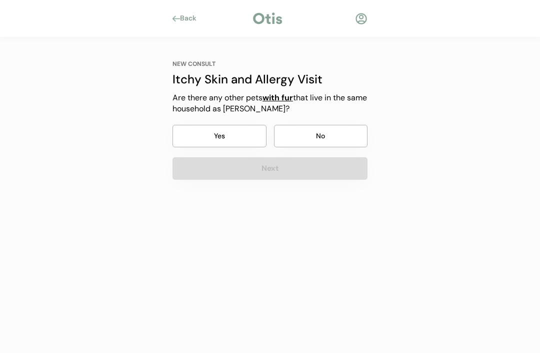
click at [335, 131] on button "No" at bounding box center [321, 136] width 94 height 22
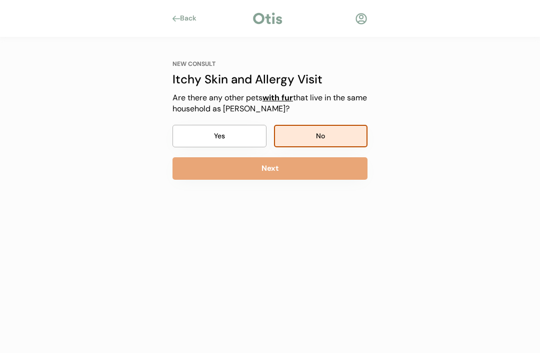
click at [324, 173] on button "Next" at bounding box center [269, 168] width 195 height 22
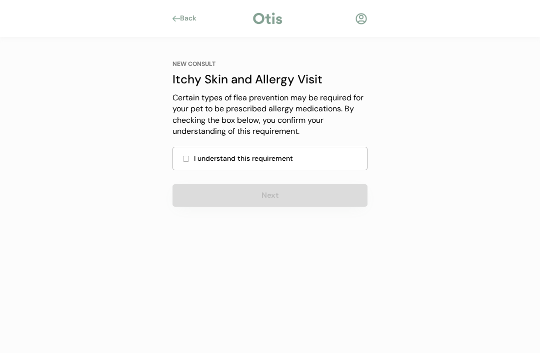
click at [188, 151] on div "I understand this requirement" at bounding box center [269, 158] width 195 height 23
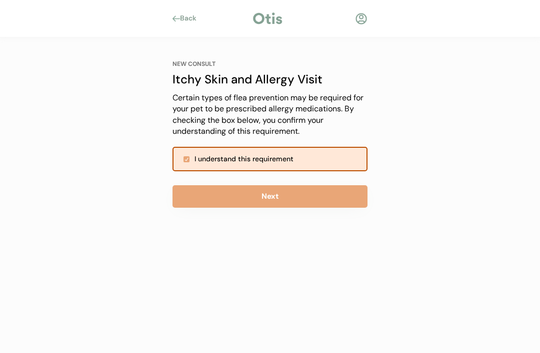
click at [295, 193] on button "Next" at bounding box center [269, 196] width 195 height 22
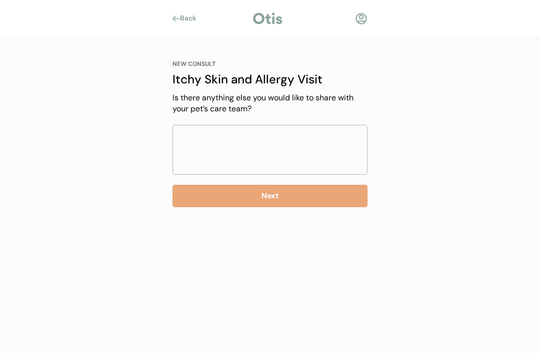
click at [306, 142] on textarea at bounding box center [269, 150] width 195 height 50
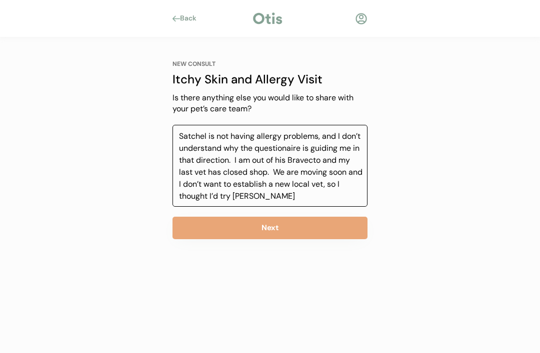
type textarea "Satchel is not having allergy problems, and I don’t understand why the question…"
click at [331, 228] on button "Next" at bounding box center [269, 228] width 195 height 22
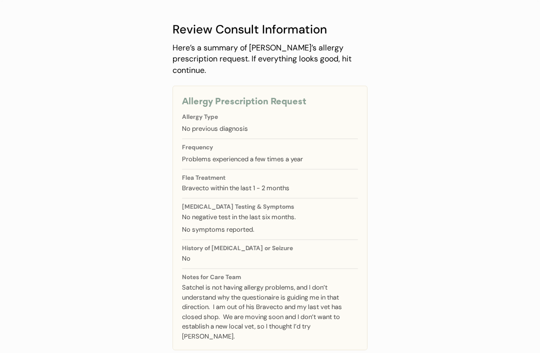
scroll to position [46, 0]
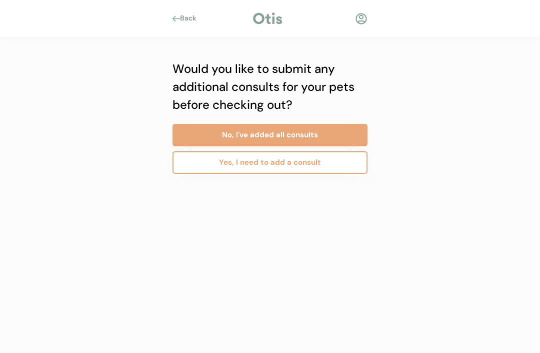
click at [337, 133] on button "No, I've added all consults" at bounding box center [269, 135] width 195 height 22
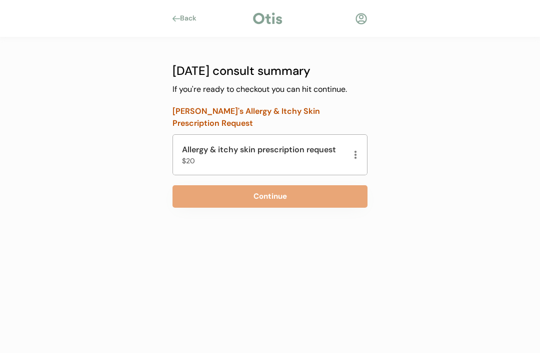
click at [361, 139] on div "Allergy & itchy skin prescription request $20" at bounding box center [269, 154] width 195 height 41
click at [354, 150] on div at bounding box center [355, 155] width 5 height 10
click at [332, 153] on div "Remove" at bounding box center [333, 156] width 44 height 11
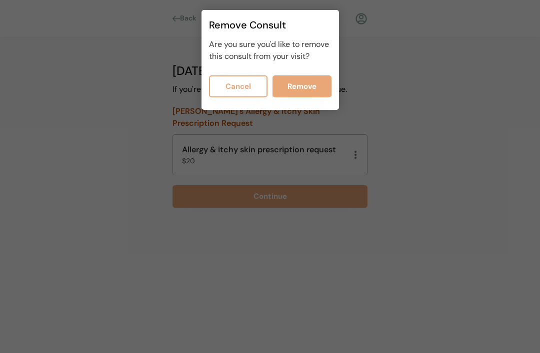
click at [301, 82] on button "Remove" at bounding box center [301, 86] width 59 height 22
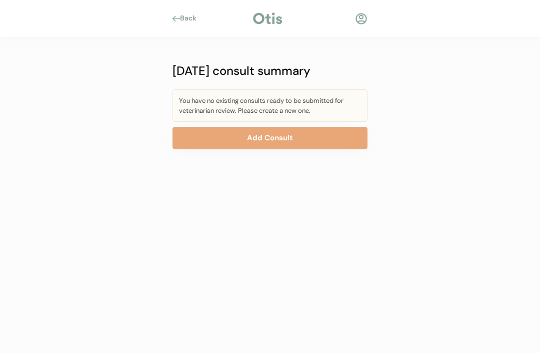
click at [300, 139] on button "Add Consult" at bounding box center [269, 138] width 195 height 22
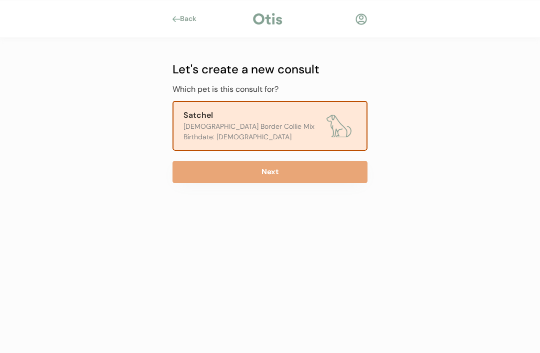
click at [299, 176] on button "Next" at bounding box center [269, 172] width 195 height 22
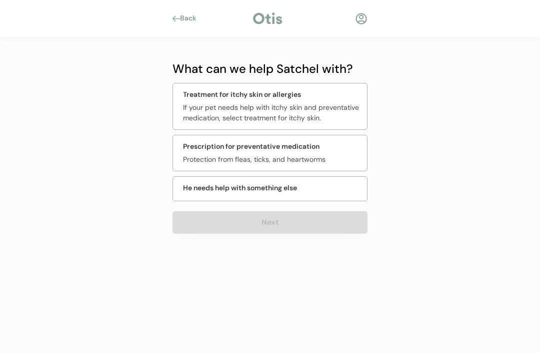
click at [305, 154] on div "Prescription for preventative medication Protection from fleas, ticks, and hear…" at bounding box center [269, 153] width 195 height 36
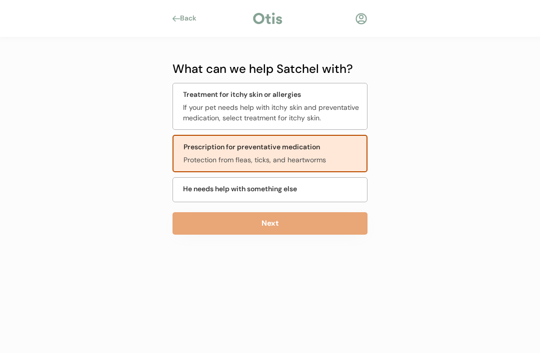
click at [307, 225] on button "Next" at bounding box center [269, 223] width 195 height 22
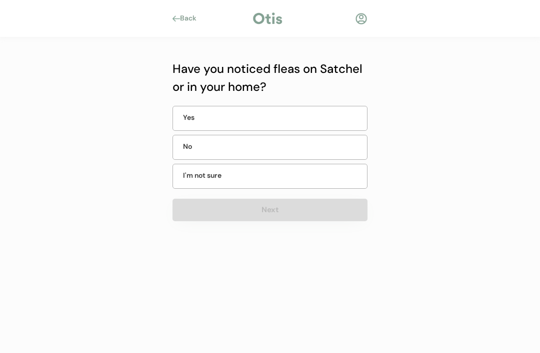
click at [315, 149] on div "No" at bounding box center [269, 147] width 195 height 25
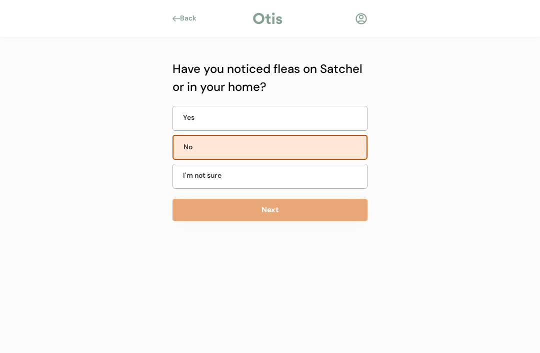
click at [310, 218] on button "Next" at bounding box center [269, 210] width 195 height 22
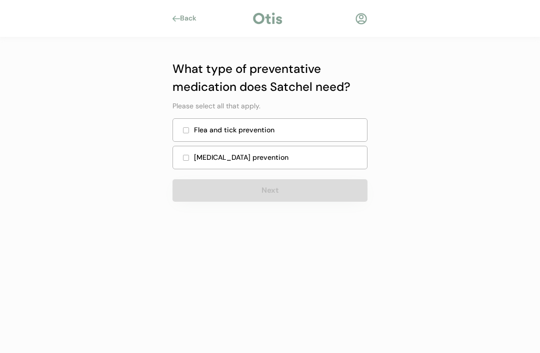
click at [290, 129] on div "Flea and tick prevention" at bounding box center [277, 130] width 167 height 10
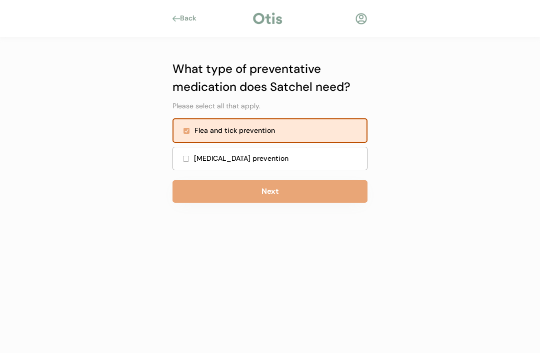
click at [298, 193] on button "Next" at bounding box center [269, 191] width 195 height 22
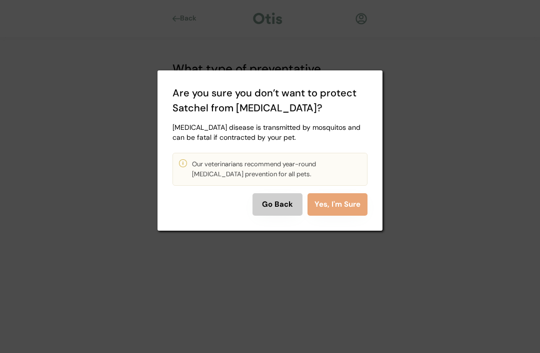
click at [280, 199] on button "Go Back" at bounding box center [277, 204] width 50 height 22
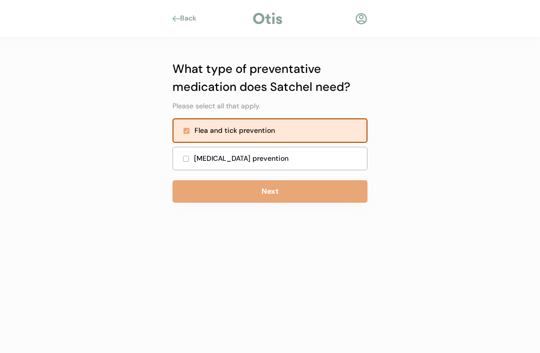
click at [287, 155] on div "Heartworm prevention" at bounding box center [277, 158] width 167 height 10
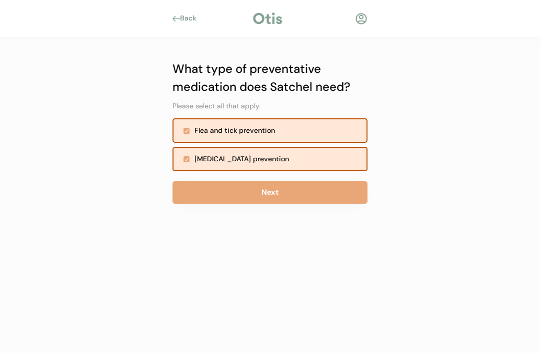
click at [300, 198] on button "Next" at bounding box center [269, 192] width 195 height 22
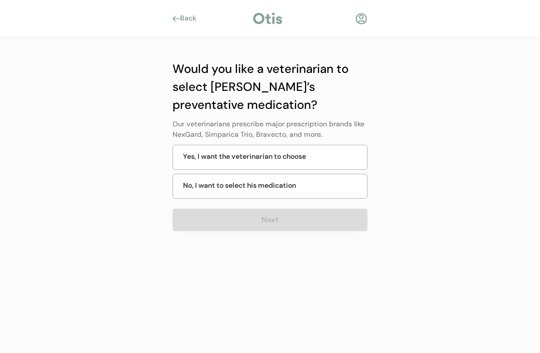
click at [296, 185] on div "No, I want to select his medication" at bounding box center [239, 185] width 113 height 10
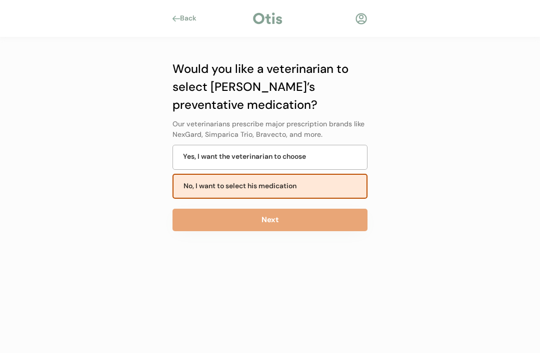
click at [310, 224] on button "Next" at bounding box center [269, 220] width 195 height 22
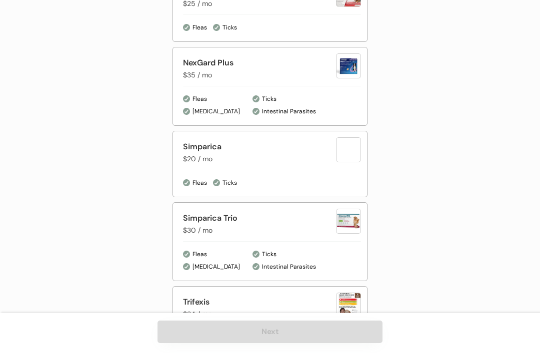
scroll to position [623, 0]
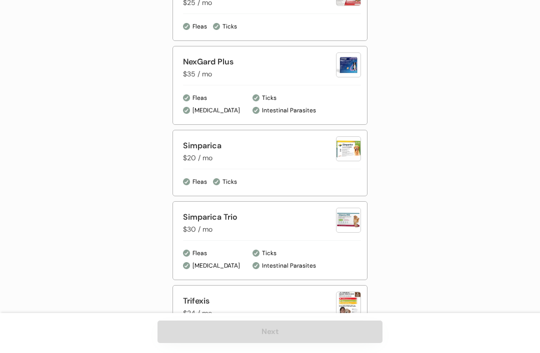
click at [304, 240] on div "Simparica Trio $30 / mo Fleas Heartworm Ticks Intestinal Parasites" at bounding box center [269, 240] width 195 height 79
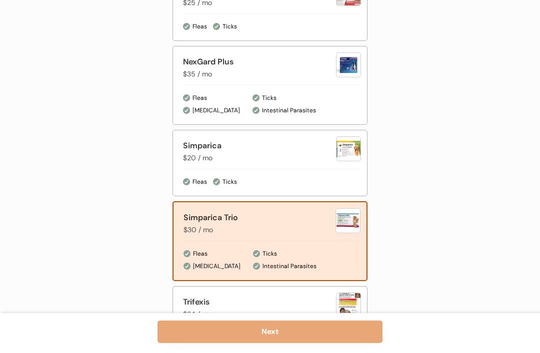
click at [303, 343] on button "Next" at bounding box center [269, 332] width 225 height 22
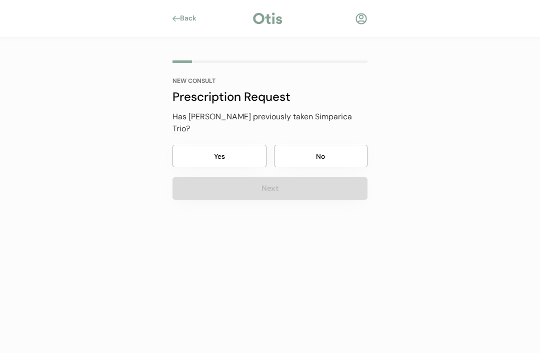
click at [236, 145] on button "Yes" at bounding box center [219, 156] width 94 height 22
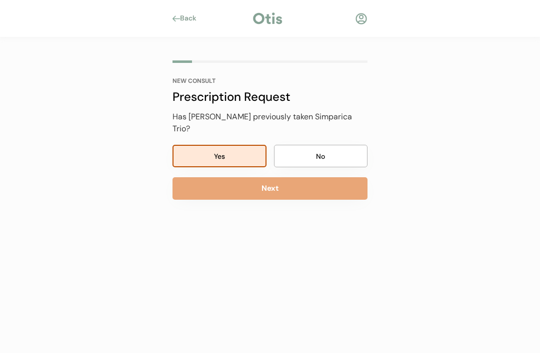
click at [304, 177] on button "Next" at bounding box center [269, 188] width 195 height 22
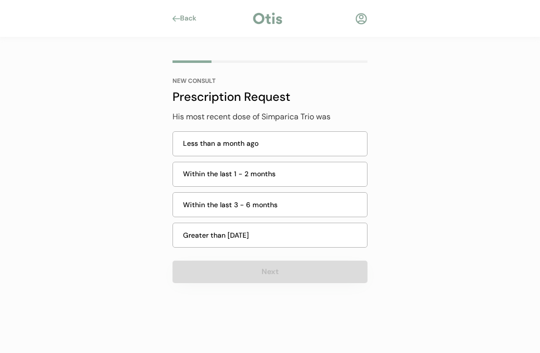
click at [292, 236] on div "Greater than 6 months ago" at bounding box center [272, 235] width 178 height 10
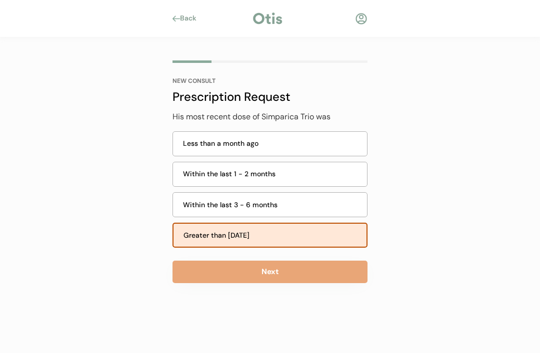
click at [308, 271] on button "Next" at bounding box center [269, 272] width 195 height 22
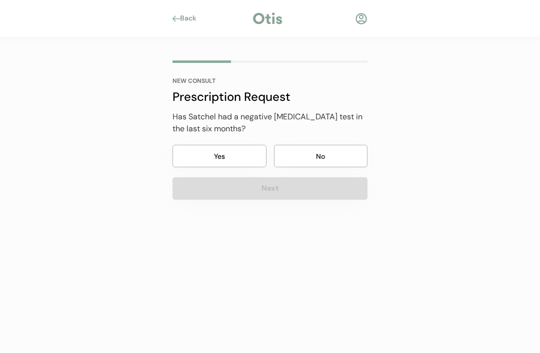
click at [326, 156] on button "No" at bounding box center [321, 156] width 94 height 22
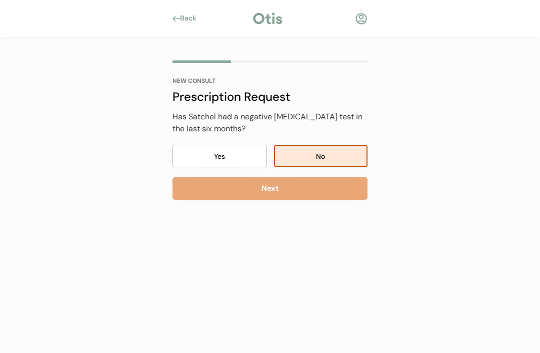
click at [320, 191] on button "Next" at bounding box center [269, 188] width 195 height 22
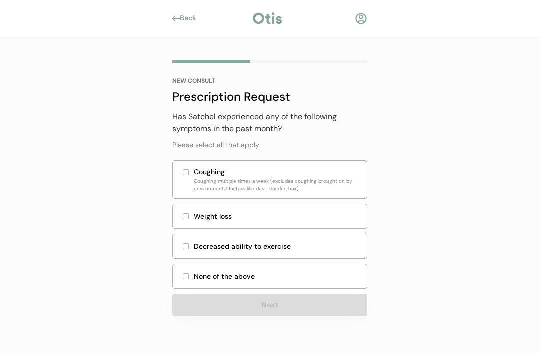
click at [278, 274] on div "None of the above" at bounding box center [277, 276] width 167 height 10
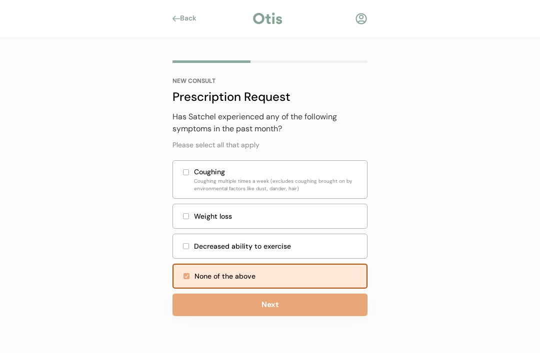
click at [290, 308] on button "Next" at bounding box center [269, 305] width 195 height 22
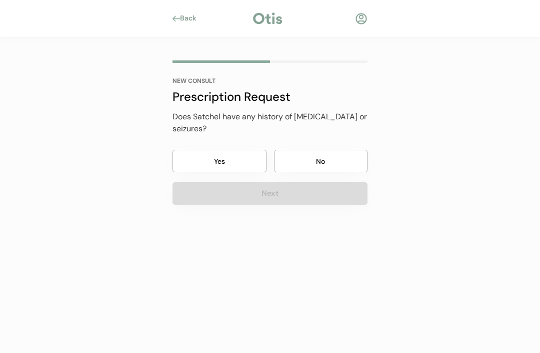
click at [332, 157] on button "No" at bounding box center [321, 161] width 94 height 22
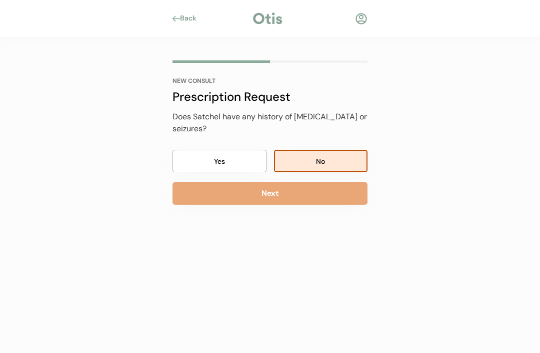
click at [325, 199] on button "Next" at bounding box center [269, 193] width 195 height 22
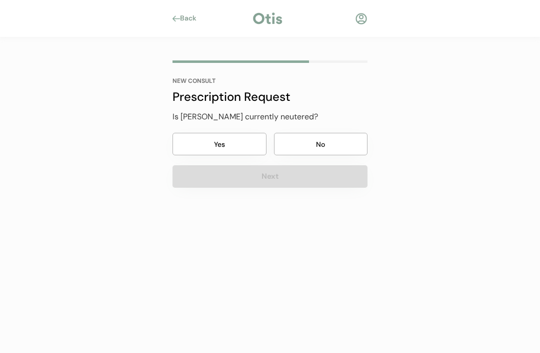
click at [339, 141] on button "No" at bounding box center [321, 144] width 94 height 22
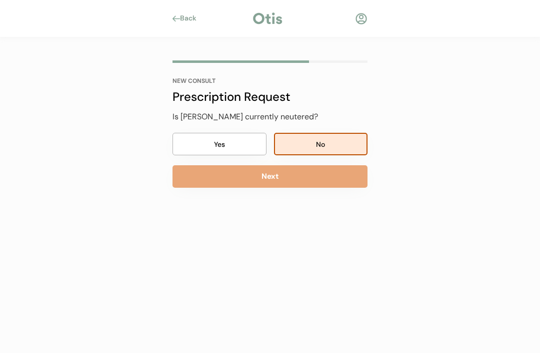
click at [326, 177] on button "Next" at bounding box center [269, 176] width 195 height 22
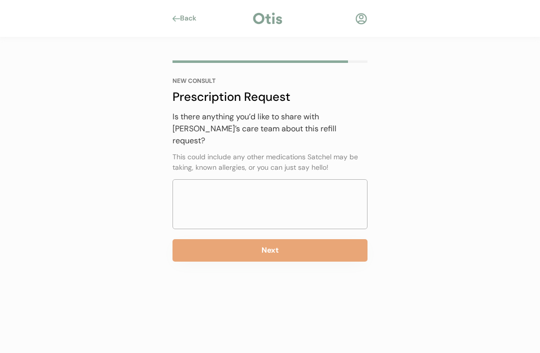
click at [311, 191] on textarea at bounding box center [269, 204] width 195 height 50
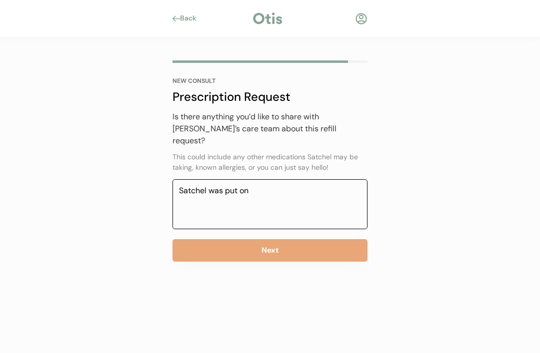
click at [193, 19] on div "Back" at bounding box center [191, 18] width 22 height 10
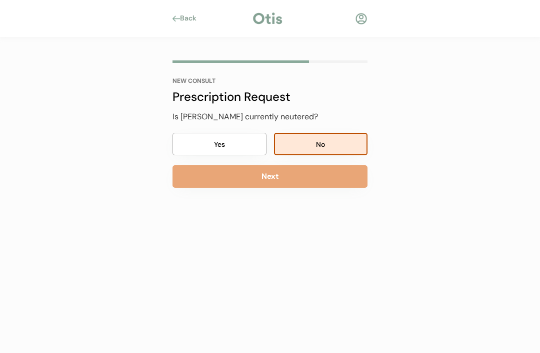
click at [193, 17] on div "Back" at bounding box center [191, 18] width 22 height 10
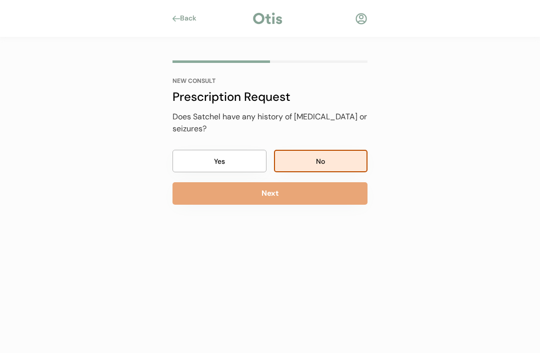
click at [194, 16] on div "Back" at bounding box center [191, 18] width 22 height 10
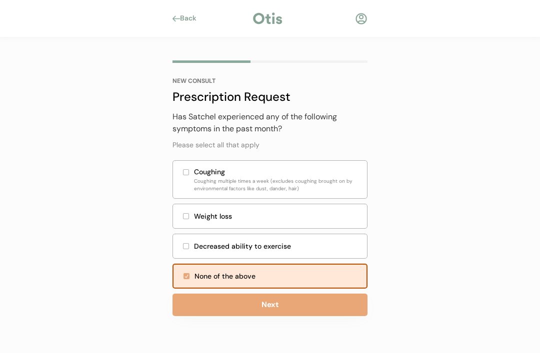
click at [191, 19] on div "Back" at bounding box center [191, 18] width 22 height 10
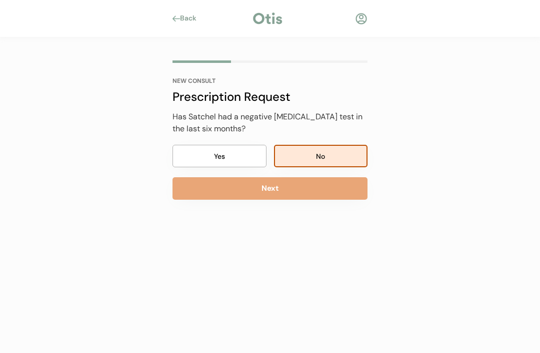
click at [202, 16] on div "Back" at bounding box center [191, 18] width 22 height 10
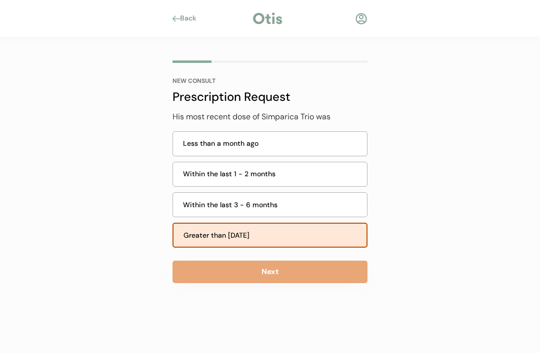
click at [322, 272] on button "Next" at bounding box center [269, 272] width 195 height 22
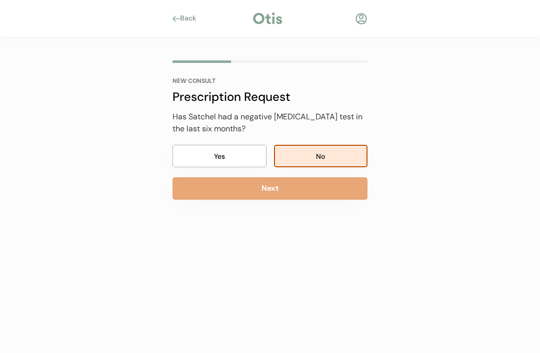
click at [337, 189] on button "Next" at bounding box center [269, 188] width 195 height 22
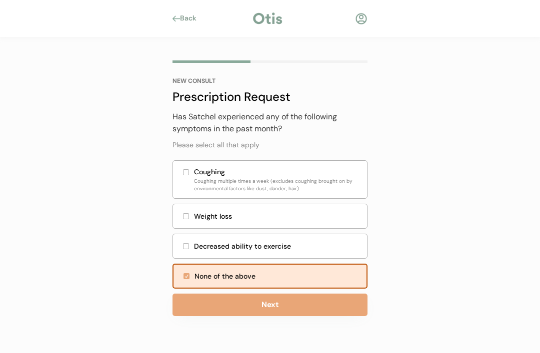
click at [323, 305] on button "Next" at bounding box center [269, 305] width 195 height 22
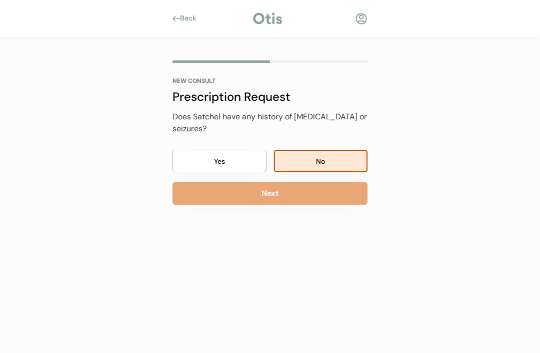
click at [343, 194] on button "Next" at bounding box center [269, 193] width 195 height 22
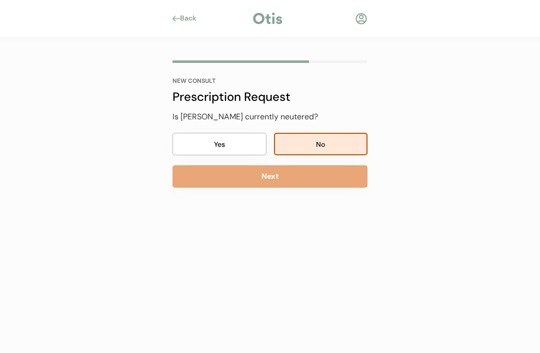
click at [342, 178] on button "Next" at bounding box center [269, 176] width 195 height 22
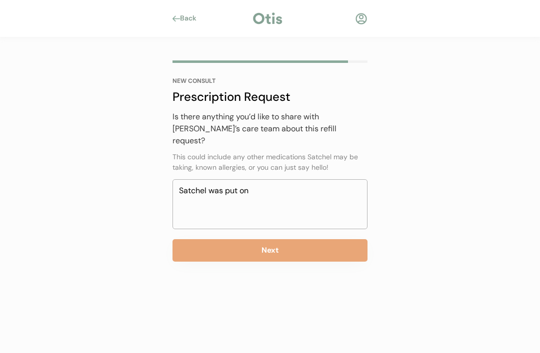
click at [318, 183] on textarea "Satchel was put on" at bounding box center [269, 204] width 195 height 50
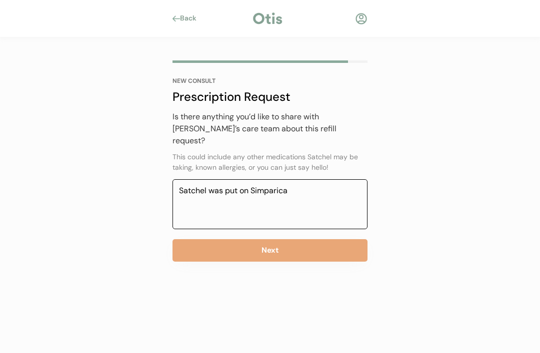
click at [194, 10] on div "Back" at bounding box center [270, 18] width 540 height 37
click at [190, 19] on div "Back" at bounding box center [191, 18] width 22 height 10
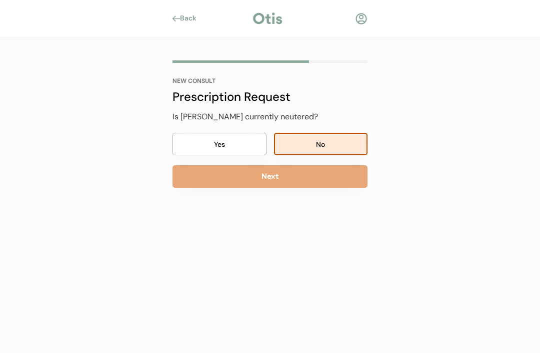
click at [195, 22] on div "Back" at bounding box center [191, 18] width 22 height 10
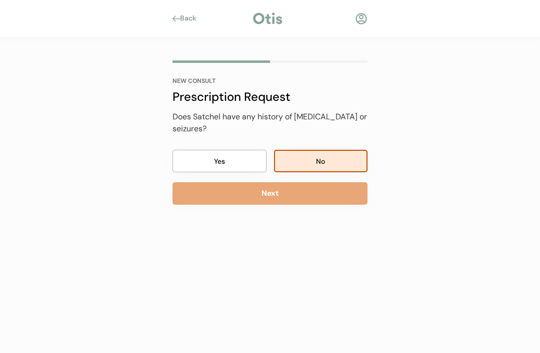
click at [193, 15] on div "Back" at bounding box center [191, 18] width 22 height 10
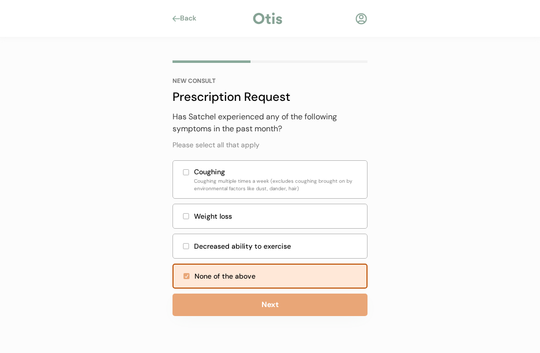
click at [189, 19] on div "Back" at bounding box center [191, 18] width 22 height 10
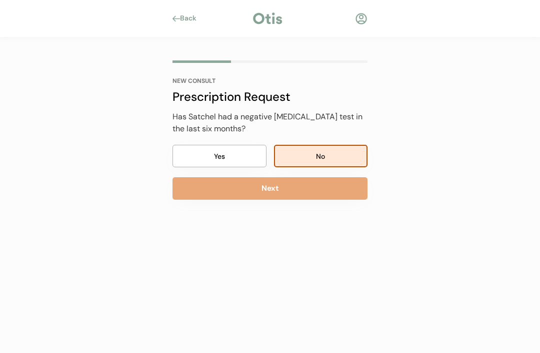
click at [198, 19] on div "Back" at bounding box center [191, 18] width 22 height 10
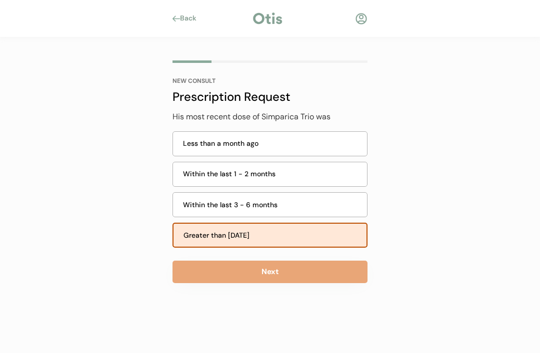
click at [314, 275] on button "Next" at bounding box center [269, 272] width 195 height 22
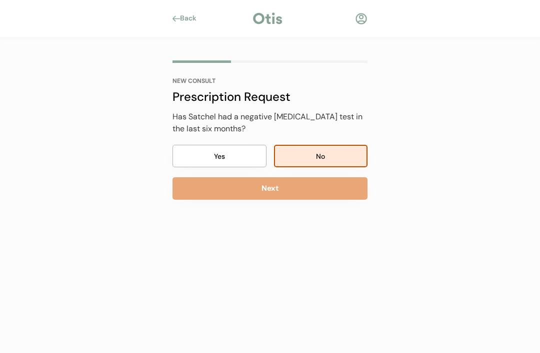
click at [318, 268] on div "NEW CONSULT Prescription Request Has Satchel previously taken Simparica Trio? Y…" at bounding box center [269, 162] width 225 height 250
click at [320, 189] on button "Next" at bounding box center [269, 188] width 195 height 22
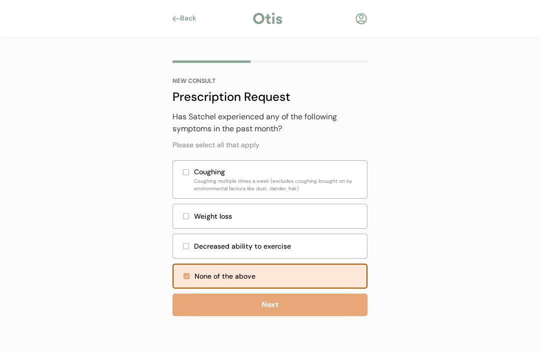
click at [302, 309] on button "Next" at bounding box center [269, 305] width 195 height 22
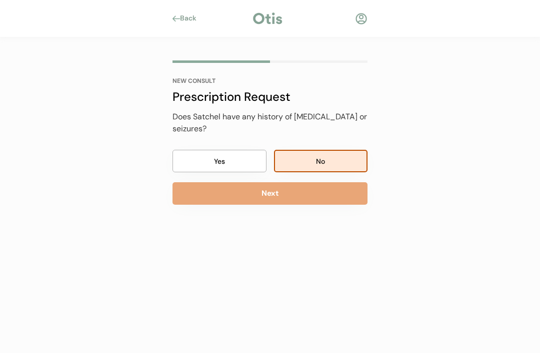
click at [324, 198] on button "Next" at bounding box center [269, 193] width 195 height 22
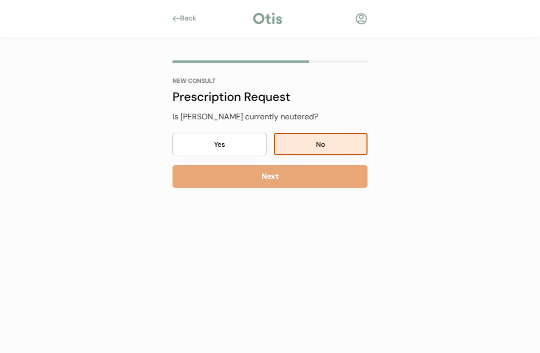
click at [325, 179] on button "Next" at bounding box center [269, 176] width 195 height 22
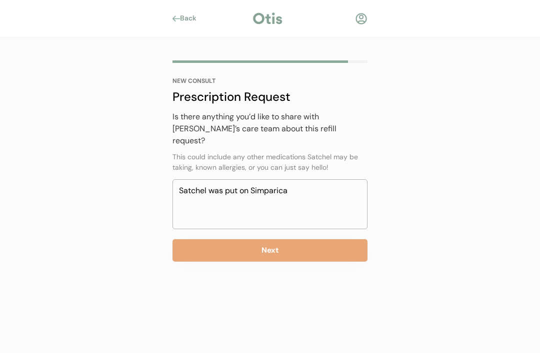
click at [320, 183] on textarea "Satchel was put on Simparica" at bounding box center [269, 204] width 195 height 50
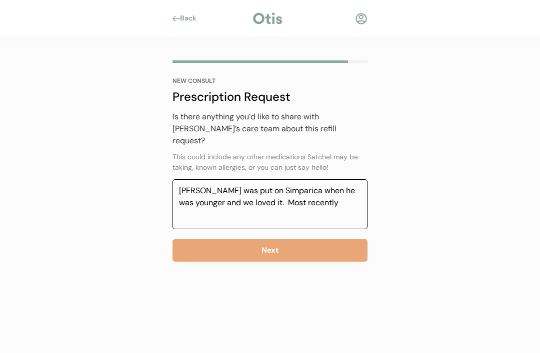
click at [191, 19] on div "Back" at bounding box center [191, 18] width 22 height 10
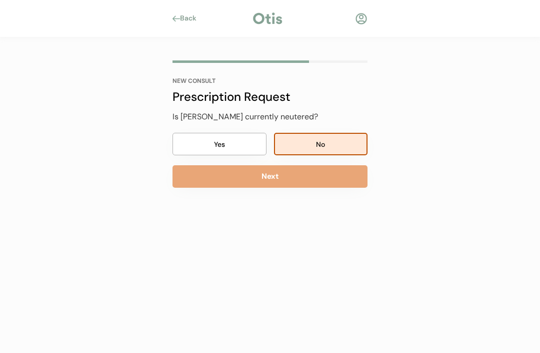
click at [191, 17] on div "Back" at bounding box center [191, 18] width 22 height 10
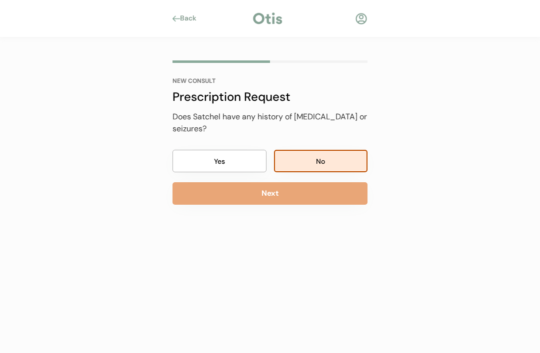
click at [190, 16] on div "Back" at bounding box center [191, 18] width 22 height 10
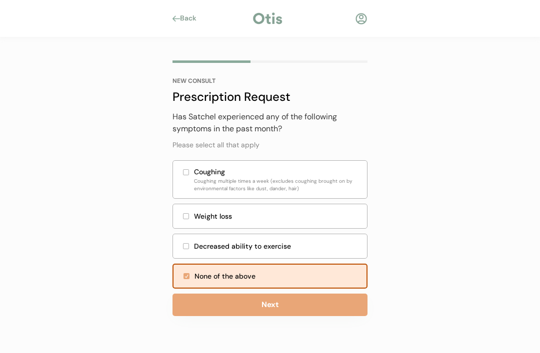
click at [193, 14] on div "Back" at bounding box center [191, 18] width 22 height 10
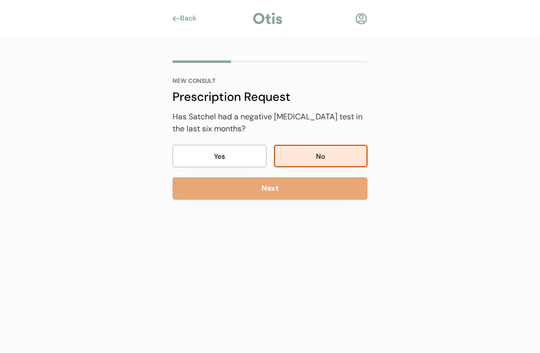
click at [189, 16] on div "Back" at bounding box center [191, 18] width 22 height 10
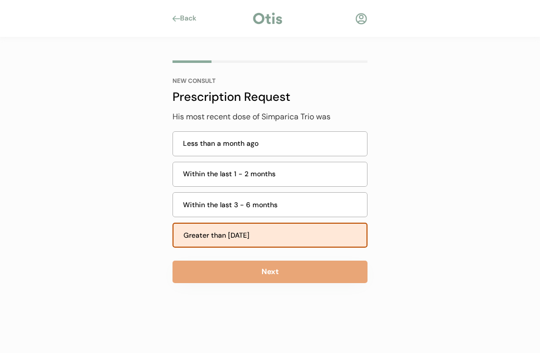
click at [191, 14] on div "Back" at bounding box center [191, 18] width 22 height 10
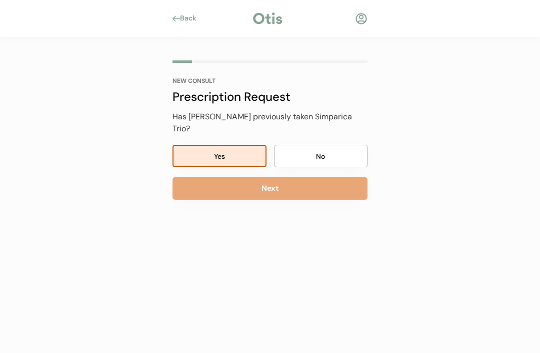
click at [192, 14] on div "Back" at bounding box center [191, 18] width 22 height 10
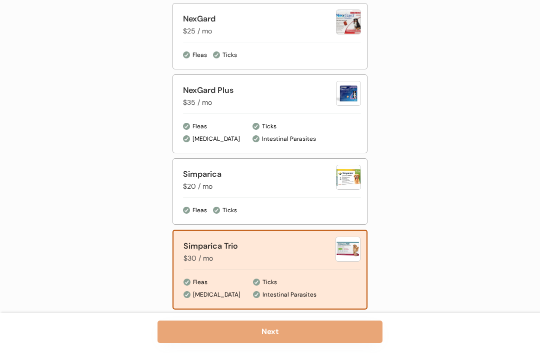
scroll to position [595, 0]
click at [312, 251] on div "Simparica Trio" at bounding box center [259, 246] width 152 height 12
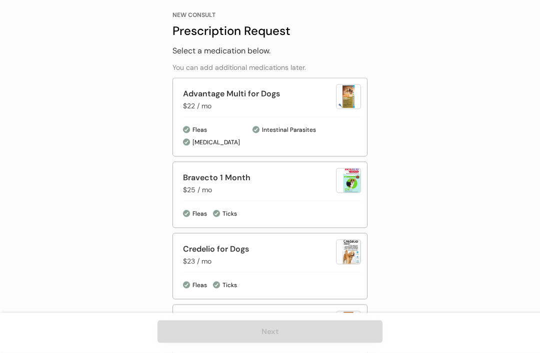
scroll to position [64, 0]
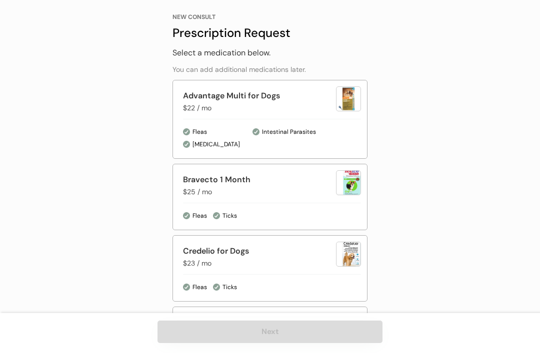
click at [293, 189] on div "Bravecto 1 Month $25 / mo" at bounding box center [259, 185] width 153 height 23
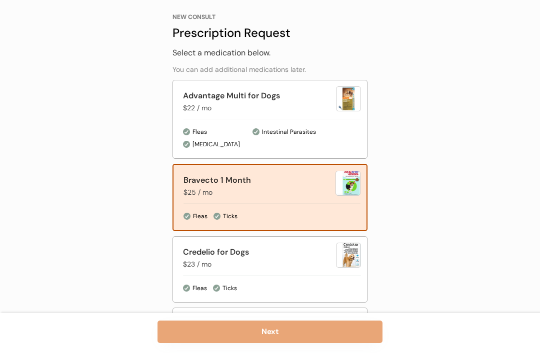
click at [318, 328] on button "Next" at bounding box center [269, 332] width 225 height 22
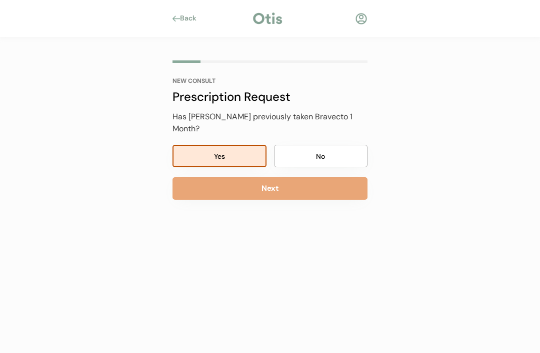
click at [319, 178] on button "Next" at bounding box center [269, 188] width 195 height 22
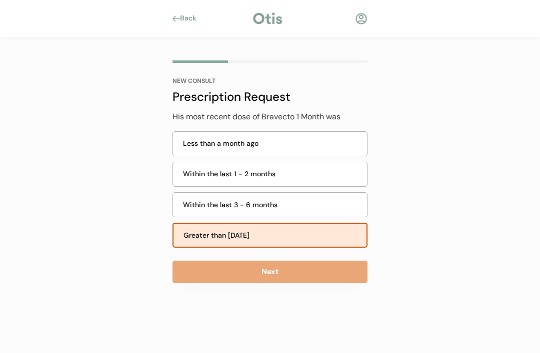
click at [317, 271] on button "Next" at bounding box center [269, 272] width 195 height 22
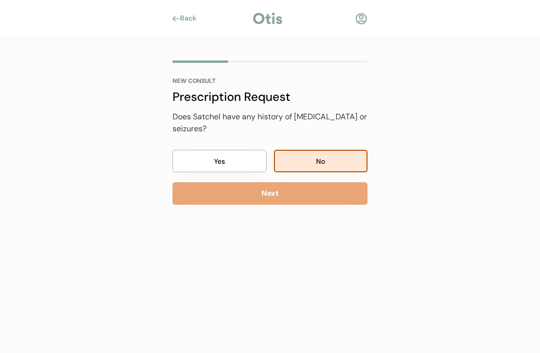
click at [321, 196] on button "Next" at bounding box center [269, 193] width 195 height 22
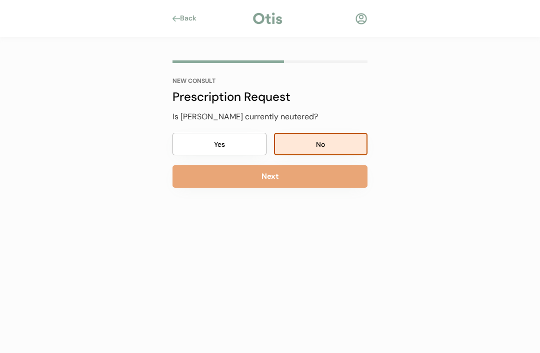
click at [325, 182] on button "Next" at bounding box center [269, 176] width 195 height 22
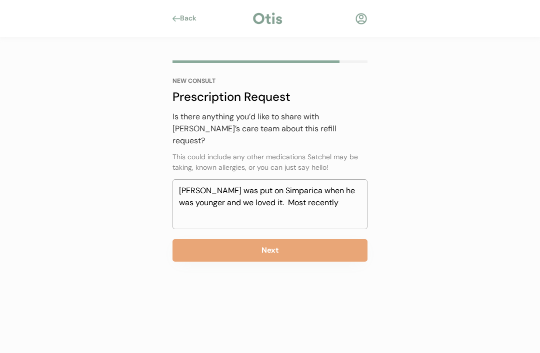
click at [340, 194] on textarea "Satchel was put on Simparica when he was younger and we loved it. Most recently" at bounding box center [269, 204] width 195 height 50
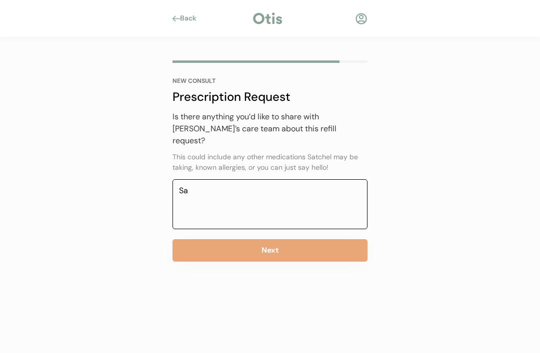
type textarea "S"
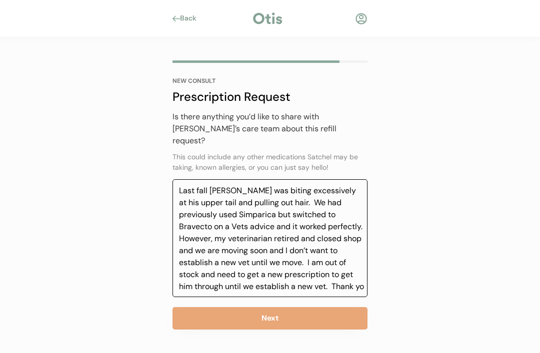
type textarea "Last fall Satchel was biting excessively at his upper tail and pulling out hair…"
click at [334, 307] on button "Next" at bounding box center [269, 318] width 195 height 22
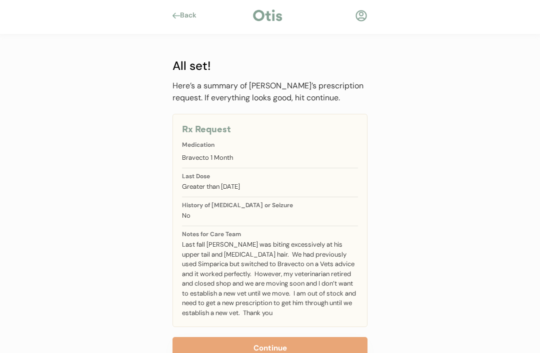
scroll to position [26, 0]
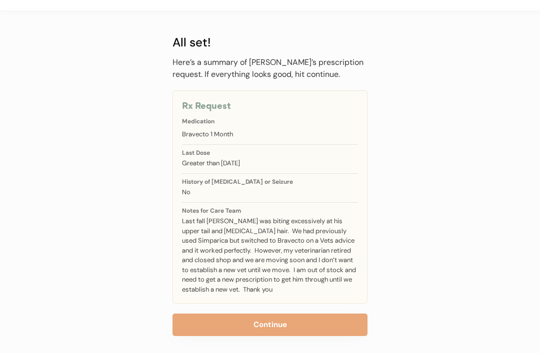
click at [318, 322] on button "Continue" at bounding box center [269, 325] width 195 height 22
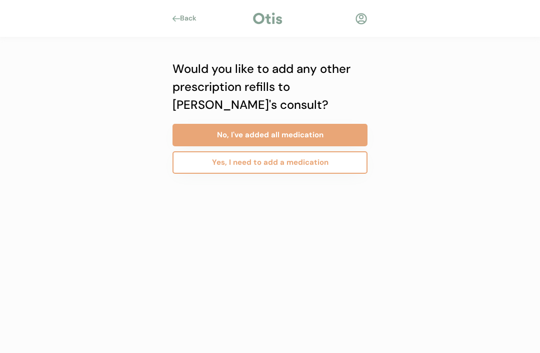
click at [332, 130] on button "No, I've added all medication" at bounding box center [269, 135] width 195 height 22
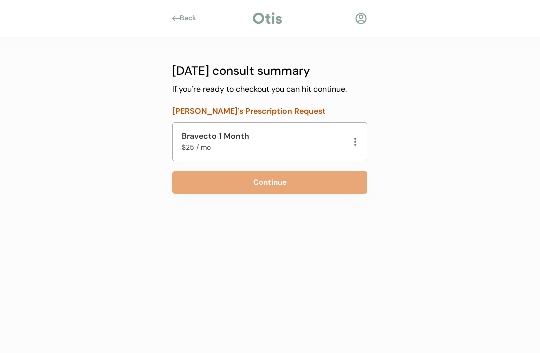
click at [333, 182] on button "Continue" at bounding box center [269, 182] width 195 height 22
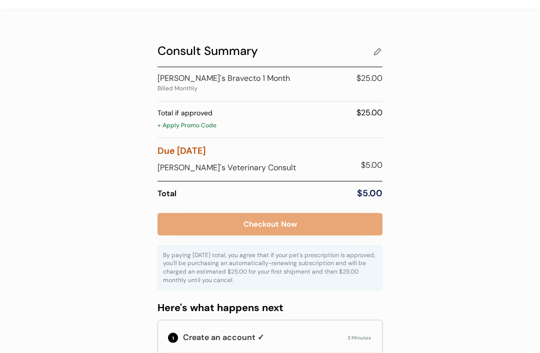
scroll to position [26, 0]
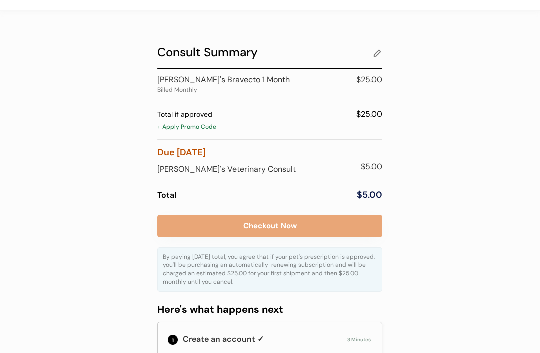
click at [322, 226] on button "Checkout Now" at bounding box center [269, 226] width 225 height 22
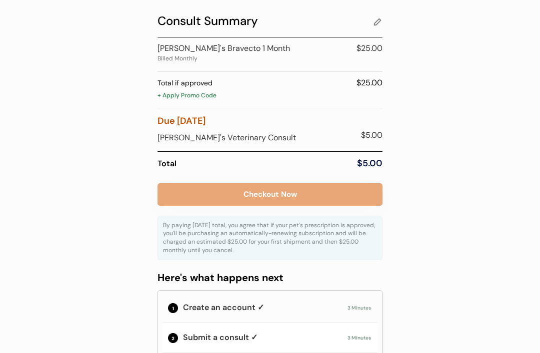
scroll to position [58, 0]
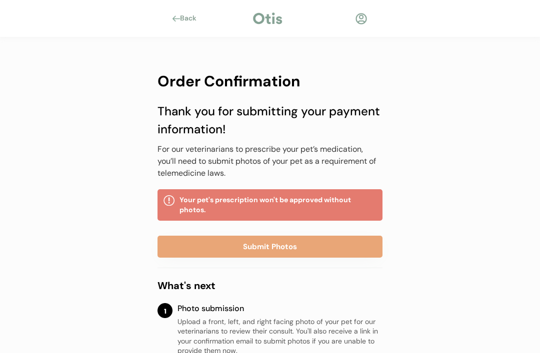
click at [273, 244] on button "Submit Photos" at bounding box center [269, 247] width 225 height 22
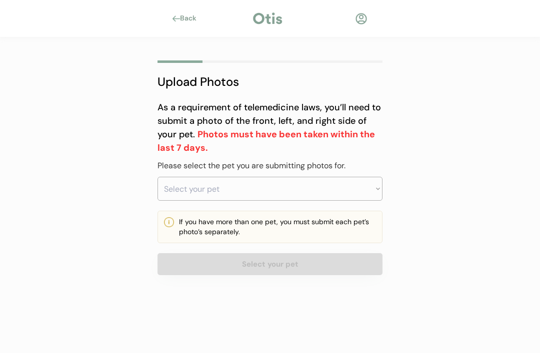
click at [373, 188] on select "Select your pet" at bounding box center [269, 189] width 225 height 24
click at [263, 187] on select "Select your pet" at bounding box center [269, 189] width 225 height 24
click at [379, 188] on select "Select your pet" at bounding box center [269, 189] width 225 height 24
click at [233, 182] on select "Select your pet" at bounding box center [269, 189] width 225 height 24
click at [351, 301] on div "Upload Photos As a requirement of telemedicine laws, you’ll need to submit a ph…" at bounding box center [269, 176] width 255 height 278
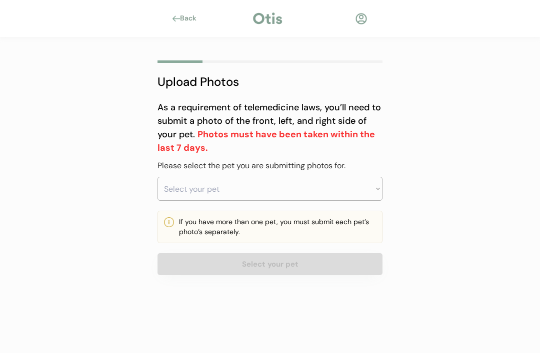
click at [347, 270] on button "Select your pet" at bounding box center [269, 264] width 225 height 22
click at [330, 186] on select "Select your pet Satchel" at bounding box center [269, 189] width 225 height 24
select select ""1348695171700984260__LOOKUP__1755097956951x335470087224688640""
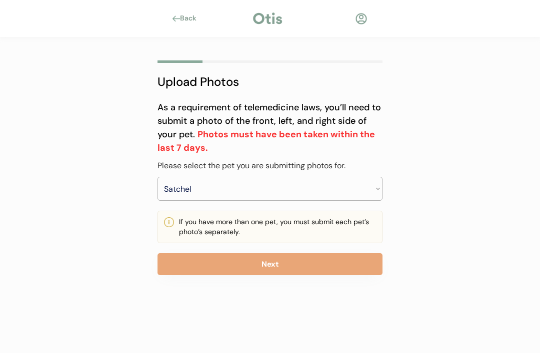
click at [315, 267] on button "Next" at bounding box center [269, 264] width 225 height 22
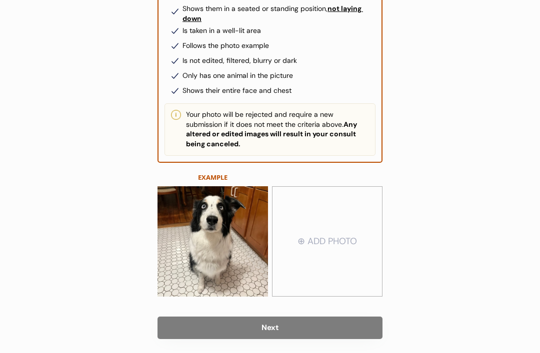
scroll to position [158, 0]
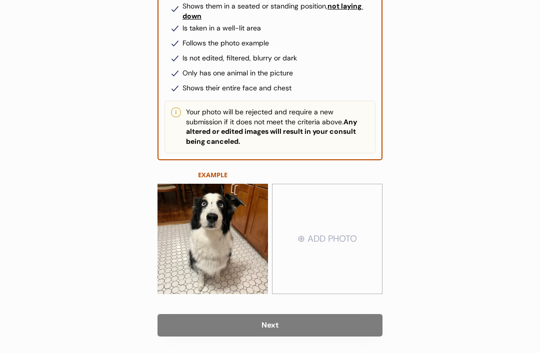
click at [330, 236] on input "file" at bounding box center [326, 239] width 109 height 109
type input "C:\fakepath\image.jpg"
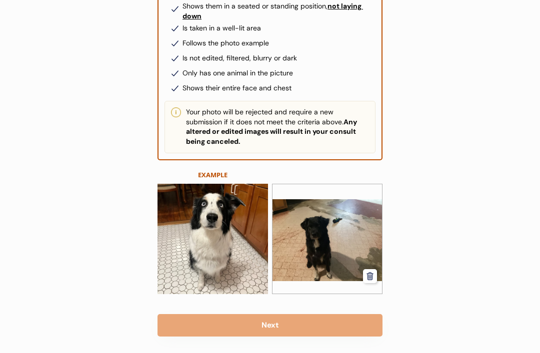
click at [303, 322] on button "Next" at bounding box center [269, 325] width 225 height 22
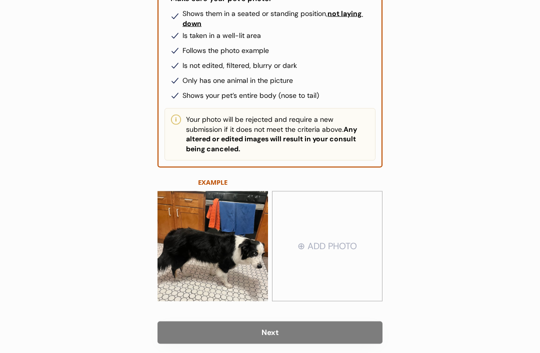
scroll to position [166, 0]
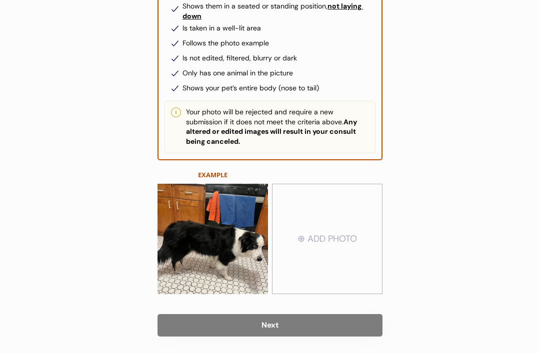
click at [341, 244] on input "file" at bounding box center [326, 239] width 109 height 109
click at [341, 245] on input "file" at bounding box center [326, 239] width 109 height 109
type input "C:\fakepath\image.jpg"
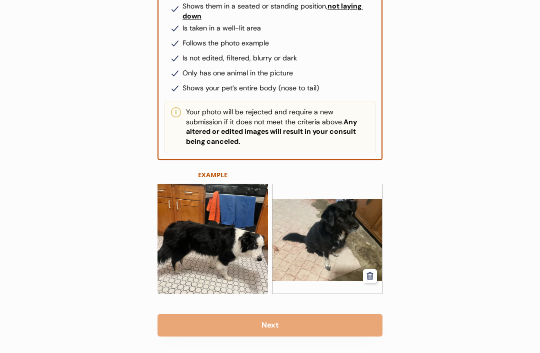
click at [359, 324] on button "Next" at bounding box center [269, 325] width 225 height 22
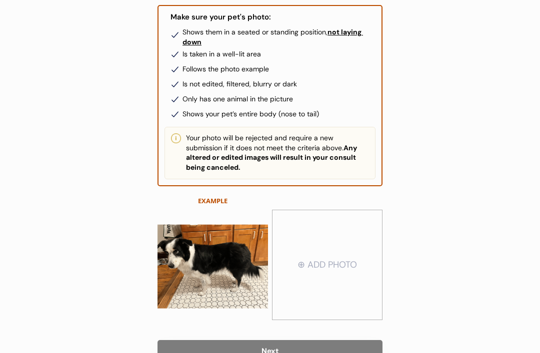
scroll to position [166, 0]
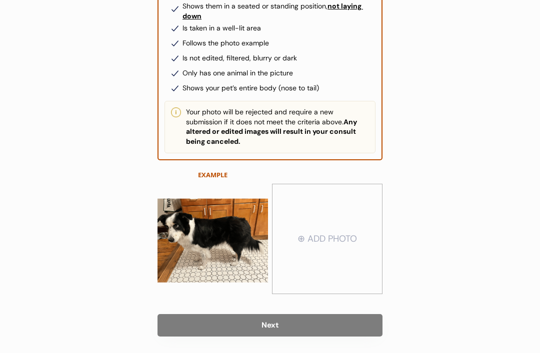
click at [330, 237] on input "file" at bounding box center [326, 239] width 109 height 109
type input "C:\fakepath\image.jpg"
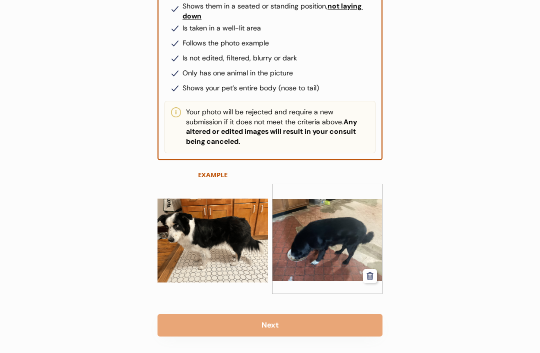
click at [345, 323] on button "Next" at bounding box center [269, 325] width 225 height 22
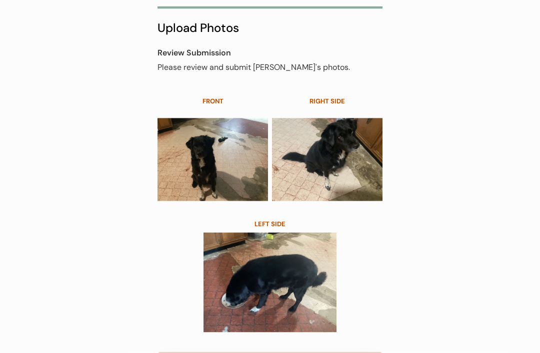
scroll to position [59, 0]
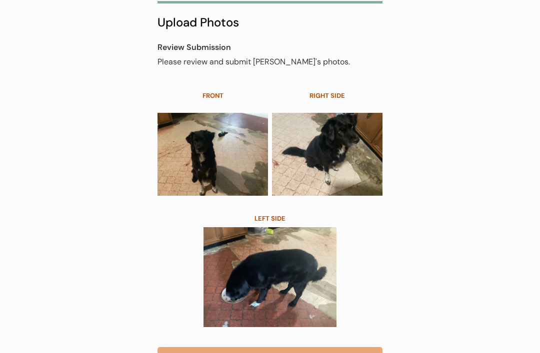
click at [357, 353] on button "Submit Photos" at bounding box center [269, 358] width 225 height 22
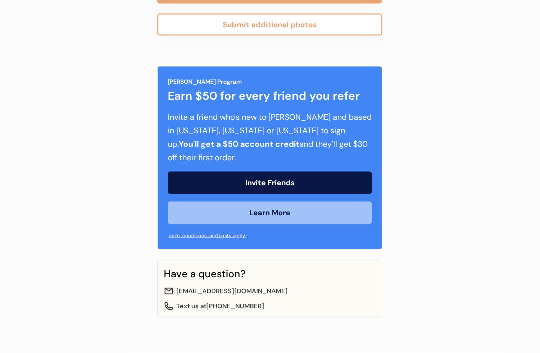
scroll to position [166, 0]
